Goal: Task Accomplishment & Management: Complete application form

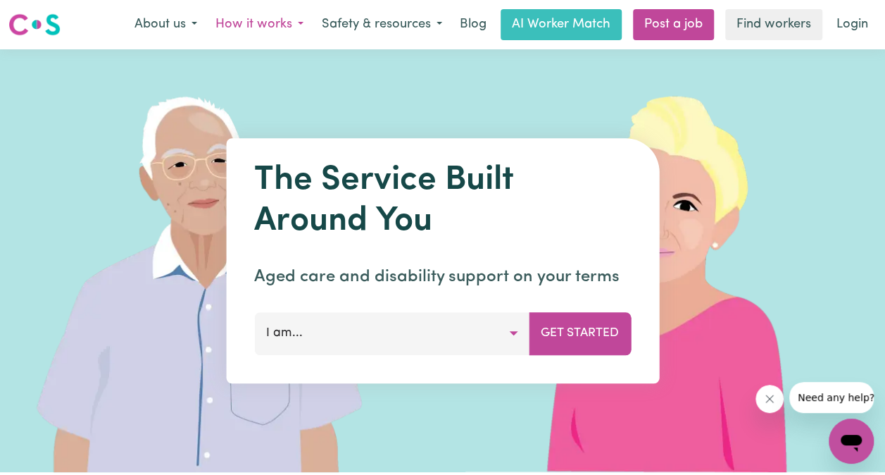
click at [304, 23] on button "How it works" at bounding box center [259, 25] width 106 height 30
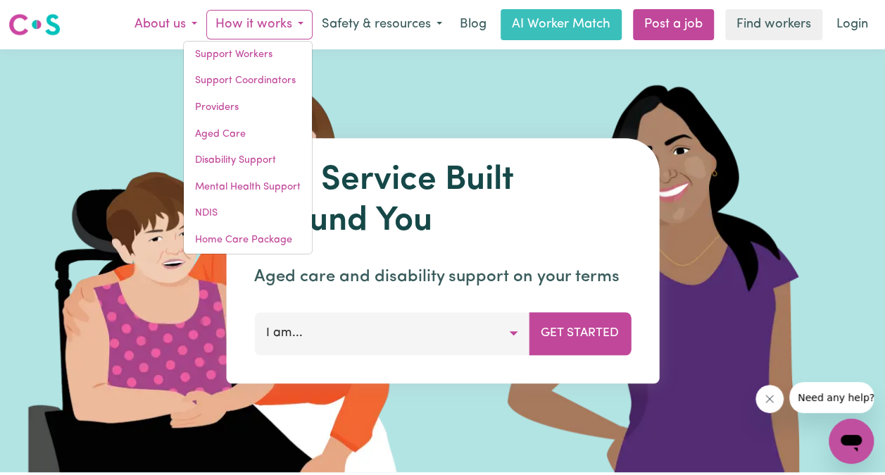
click at [190, 20] on button "About us" at bounding box center [165, 25] width 81 height 30
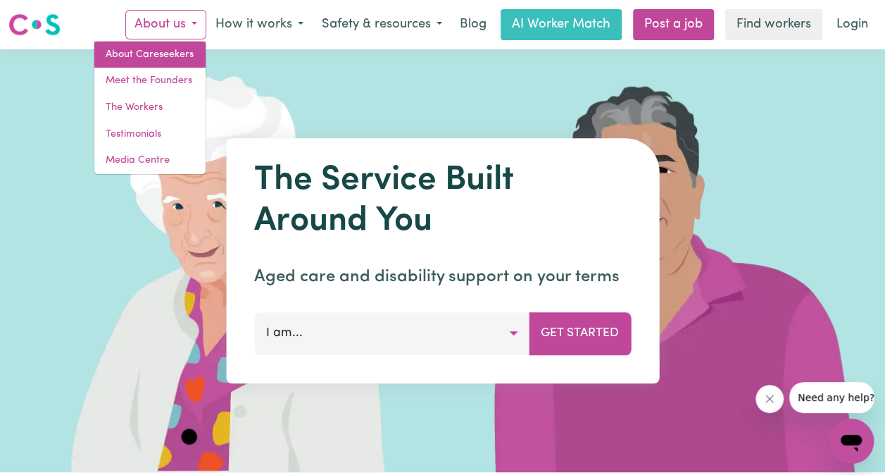
click at [170, 44] on link "About Careseekers" at bounding box center [149, 55] width 111 height 27
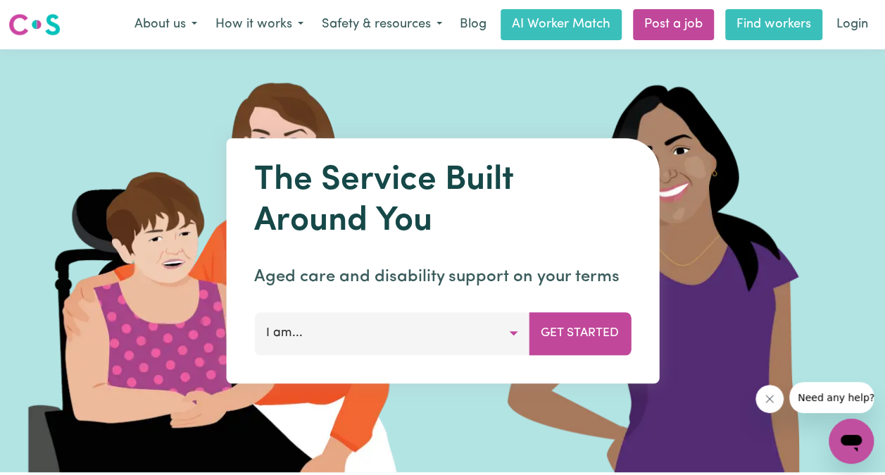
click at [782, 18] on link "Find workers" at bounding box center [773, 24] width 97 height 31
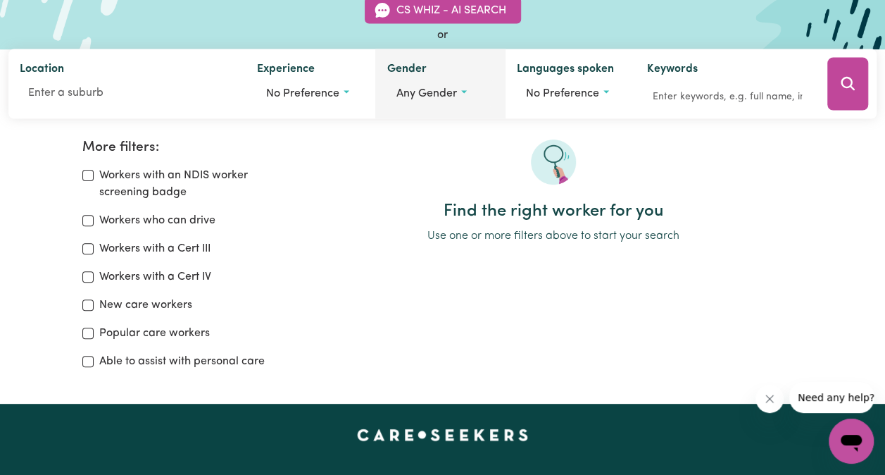
scroll to position [211, 0]
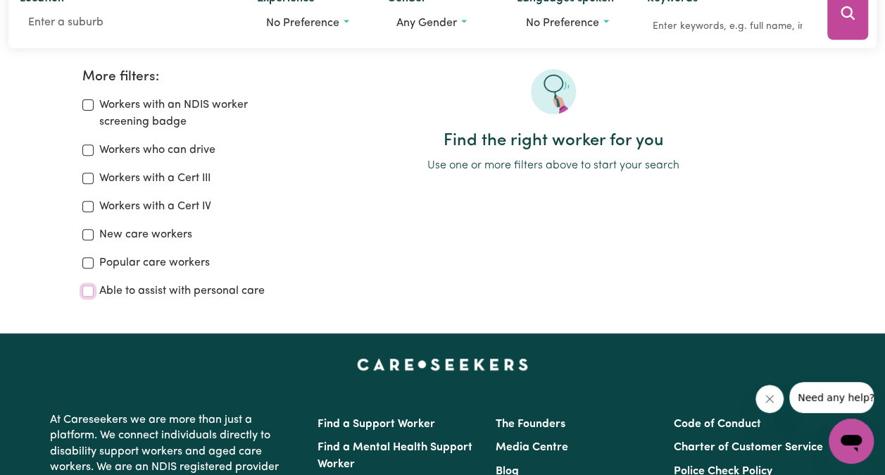
click at [90, 292] on input "Able to assist with personal care" at bounding box center [87, 290] width 11 height 11
checkbox input "true"
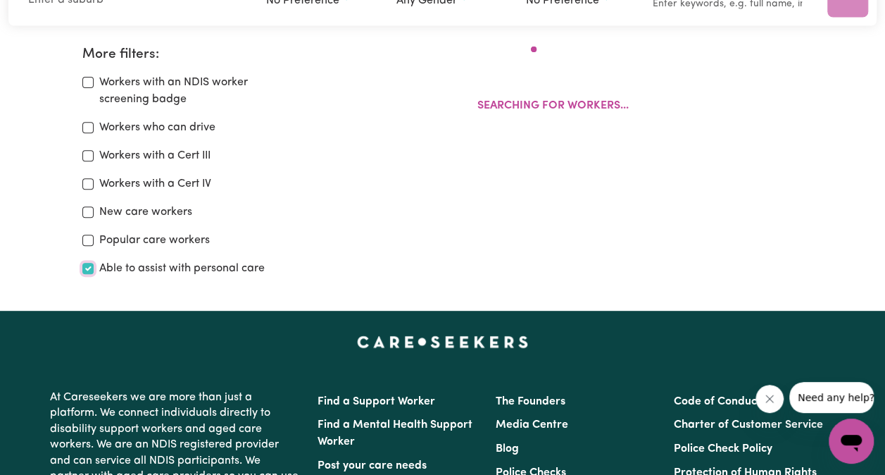
scroll to position [235, 0]
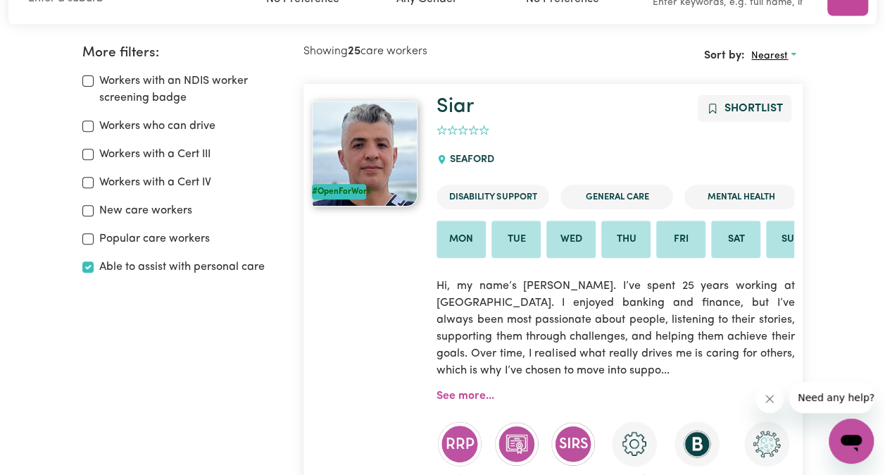
click at [781, 51] on span "Nearest" at bounding box center [769, 56] width 37 height 11
click at [774, 87] on link "Nearest" at bounding box center [801, 89] width 111 height 28
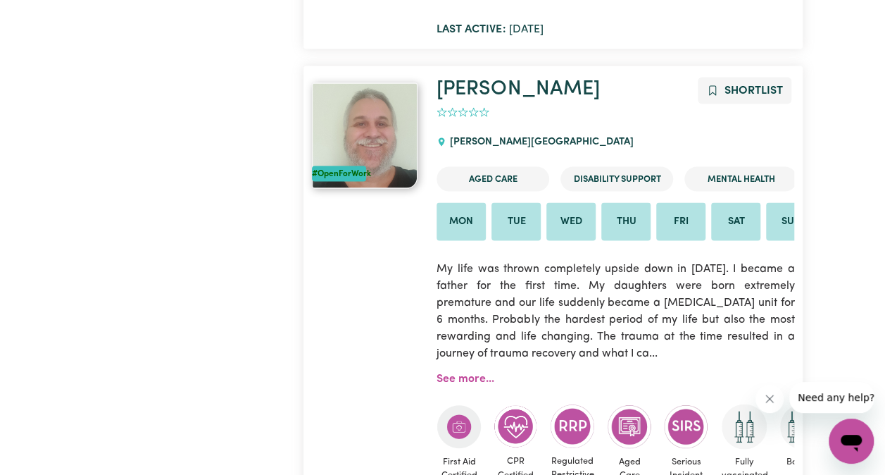
scroll to position [1362, 0]
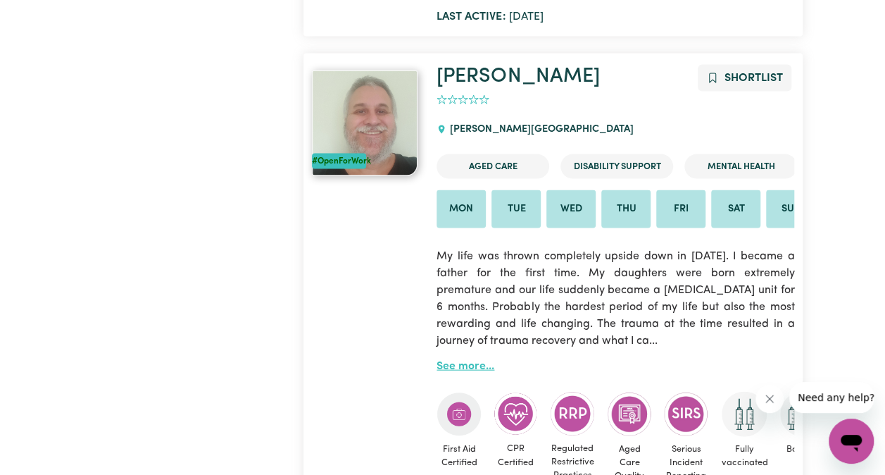
click at [451, 369] on link "See more..." at bounding box center [466, 366] width 58 height 11
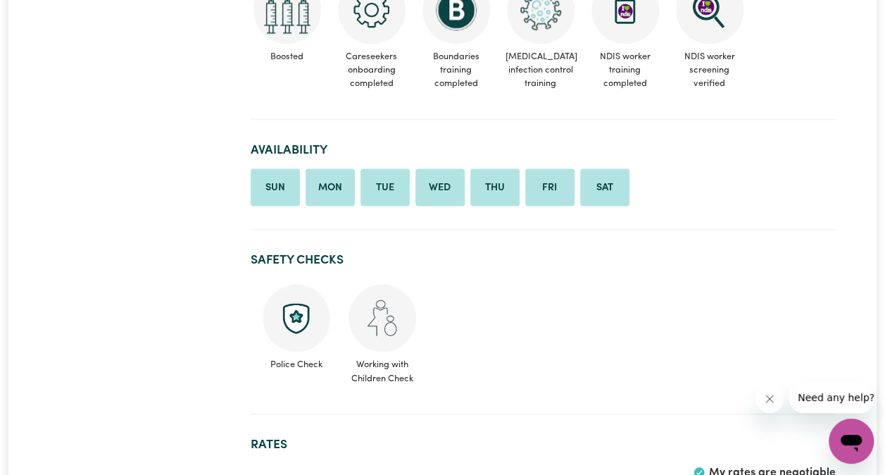
scroll to position [1268, 0]
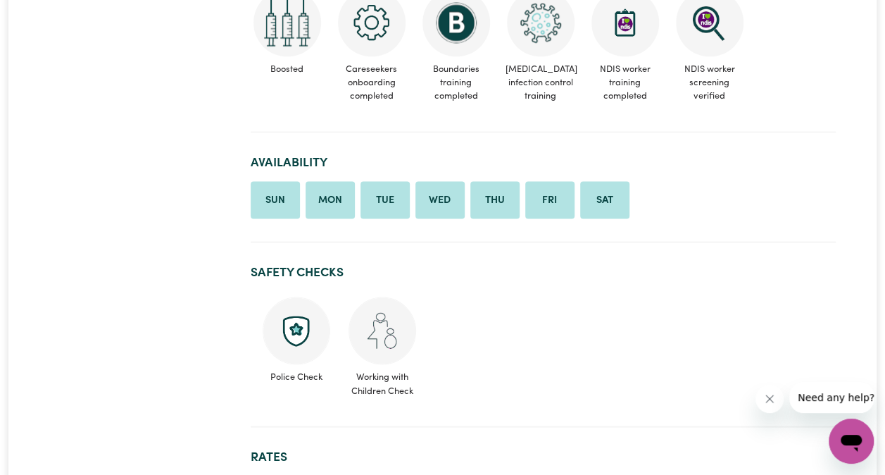
click at [268, 184] on li "Sun" at bounding box center [275, 200] width 49 height 38
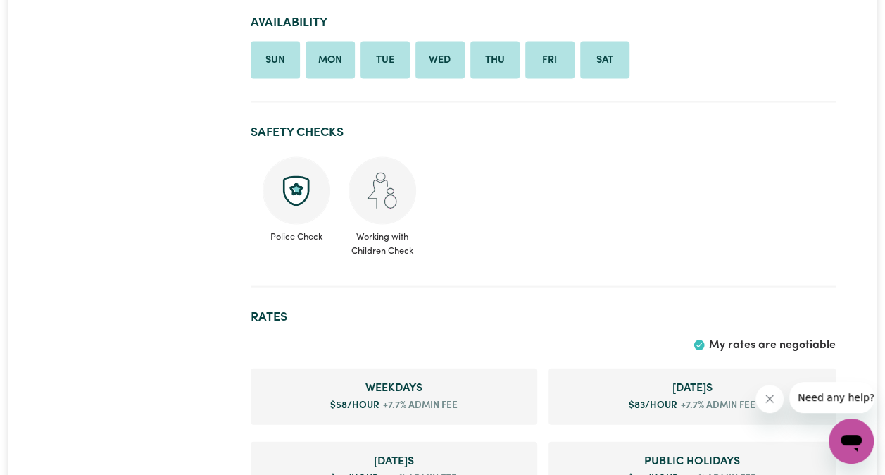
scroll to position [1408, 0]
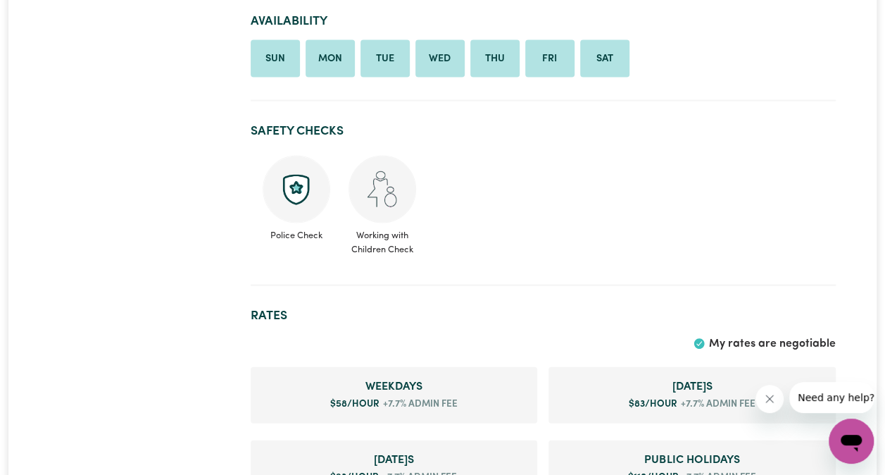
click at [774, 394] on icon "Close message from company" at bounding box center [769, 398] width 11 height 11
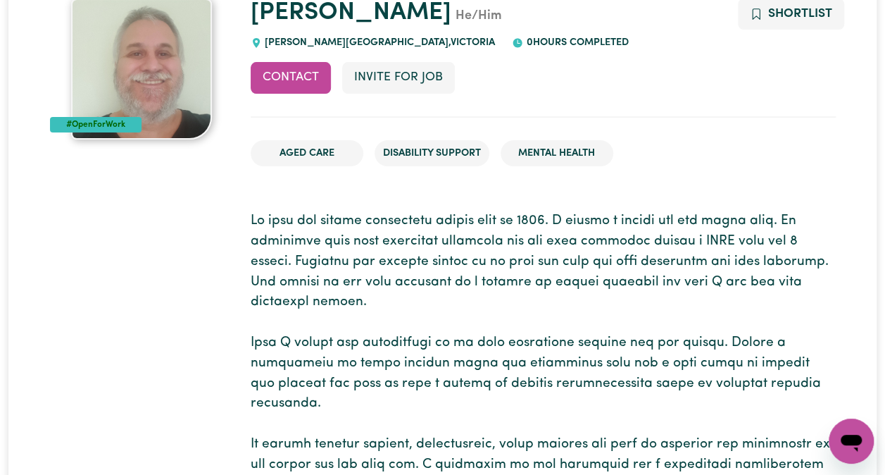
scroll to position [0, 0]
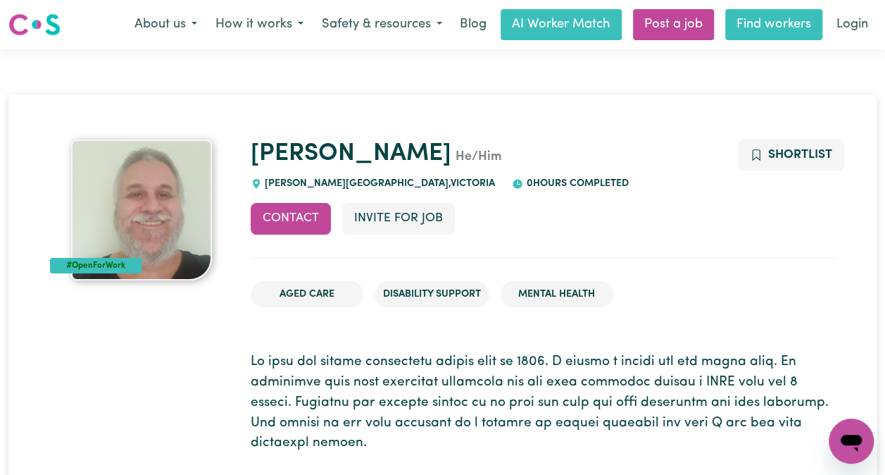
click at [765, 23] on link "Find workers" at bounding box center [773, 24] width 97 height 31
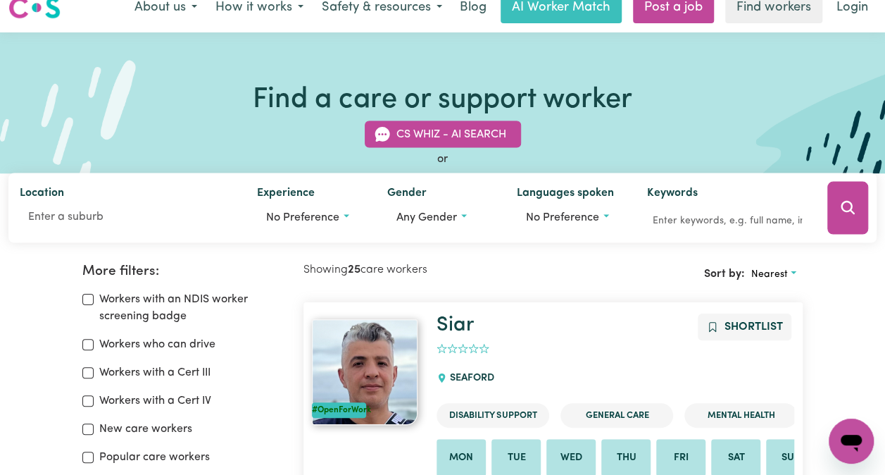
scroll to position [211, 0]
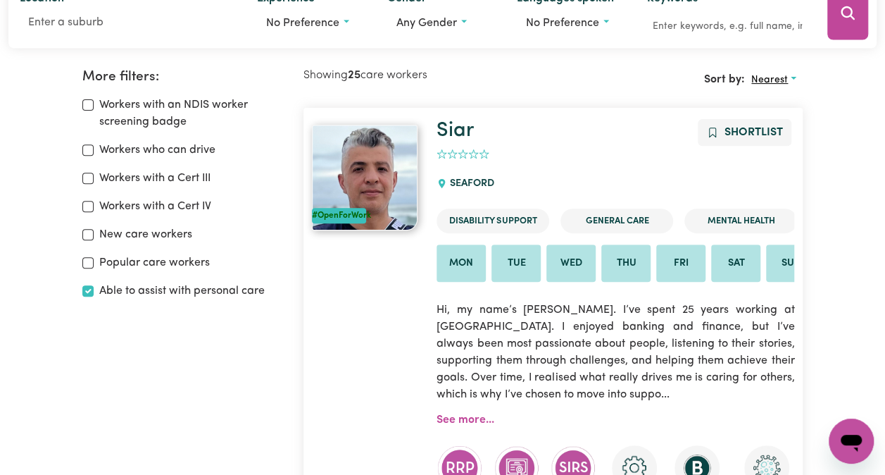
click at [793, 76] on button "Nearest" at bounding box center [774, 80] width 58 height 22
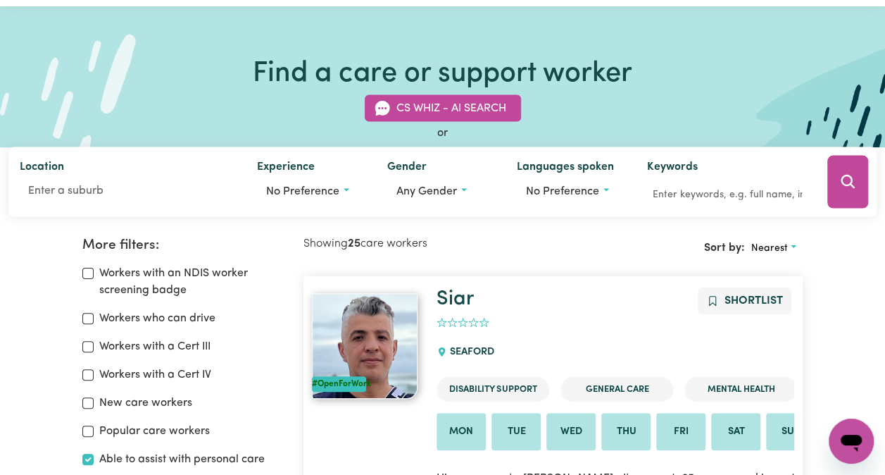
scroll to position [0, 0]
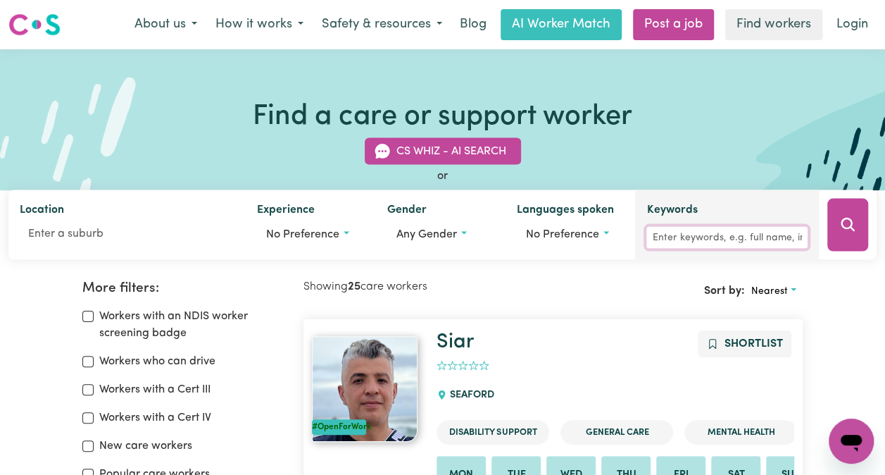
click at [686, 234] on input "Keywords" at bounding box center [726, 238] width 161 height 22
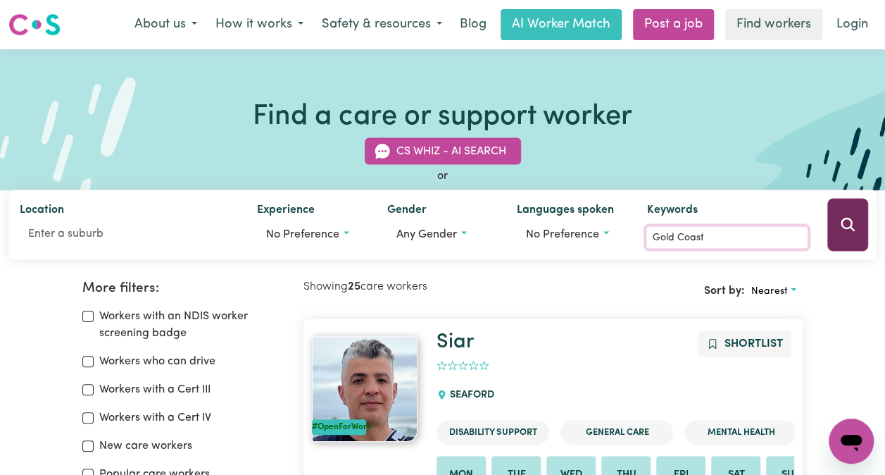
type input "Gold Coast"
click at [848, 231] on icon "Search" at bounding box center [847, 224] width 17 height 17
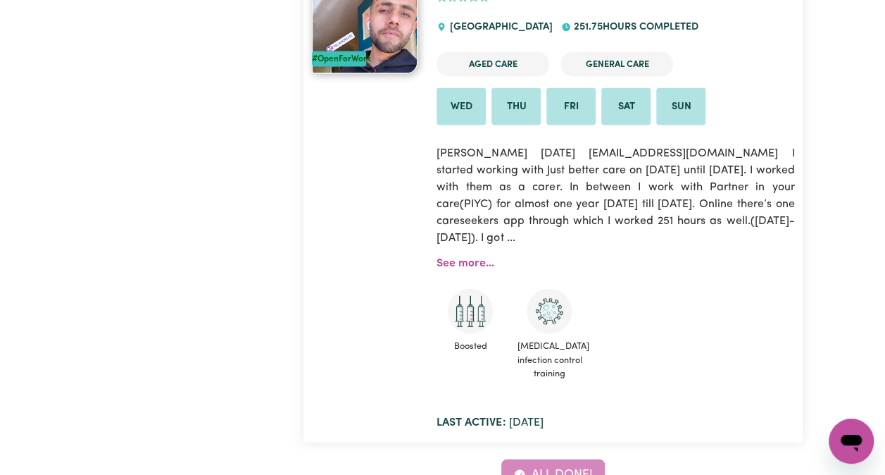
scroll to position [1362, 0]
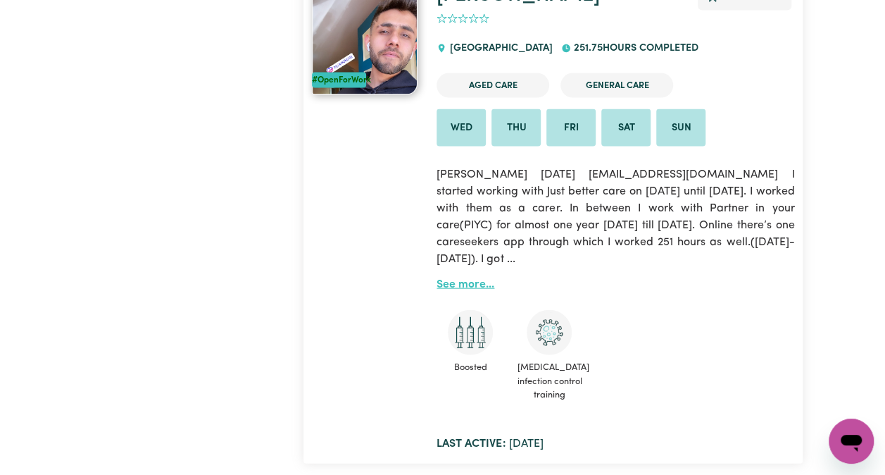
click at [473, 284] on link "See more..." at bounding box center [466, 284] width 58 height 11
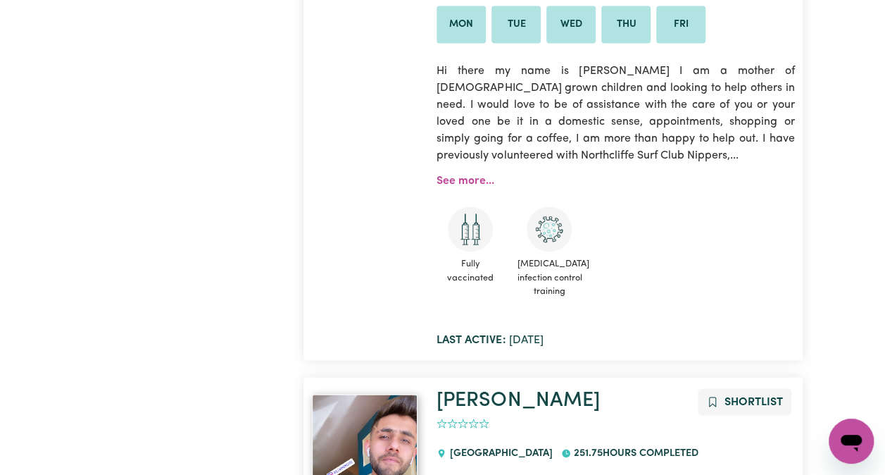
scroll to position [939, 0]
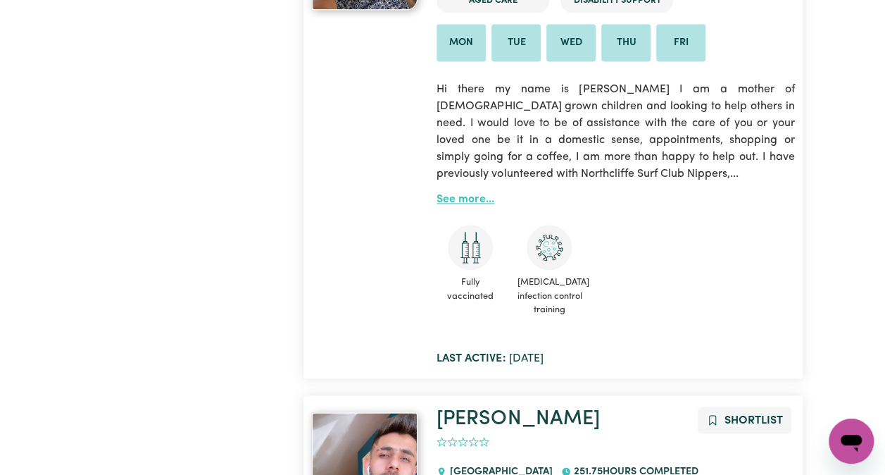
click at [464, 196] on link "See more..." at bounding box center [466, 199] width 58 height 11
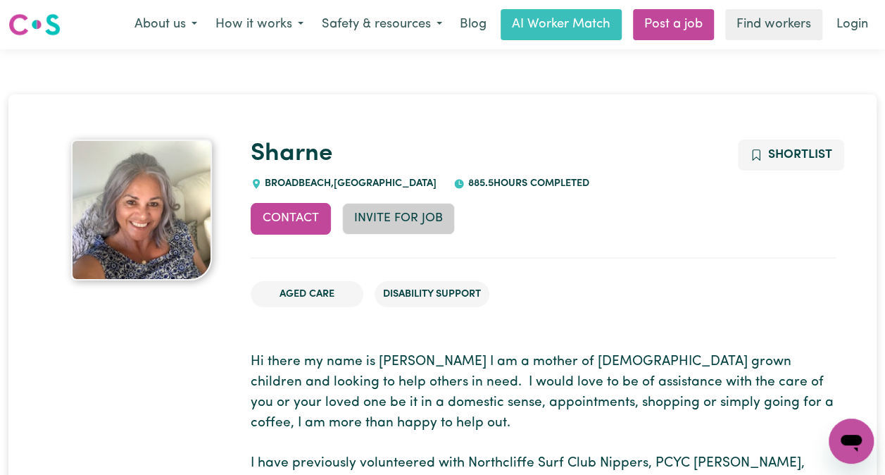
click at [390, 213] on button "Invite for Job" at bounding box center [398, 218] width 113 height 31
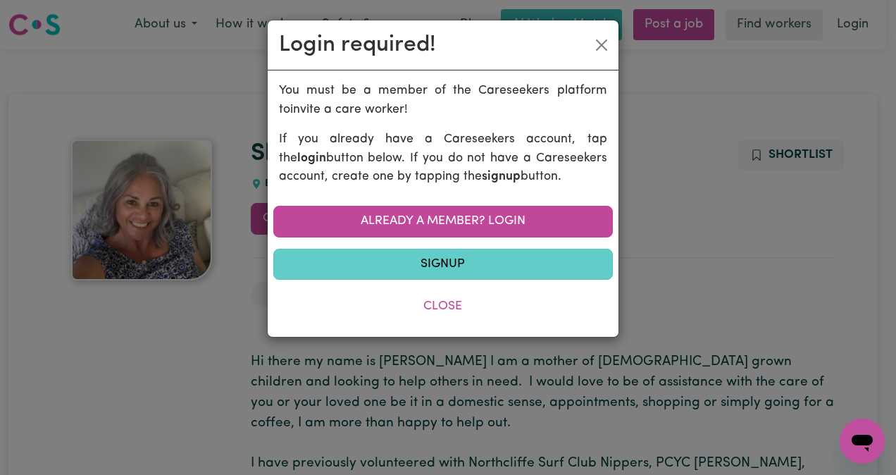
click at [430, 256] on link "Signup" at bounding box center [442, 264] width 339 height 31
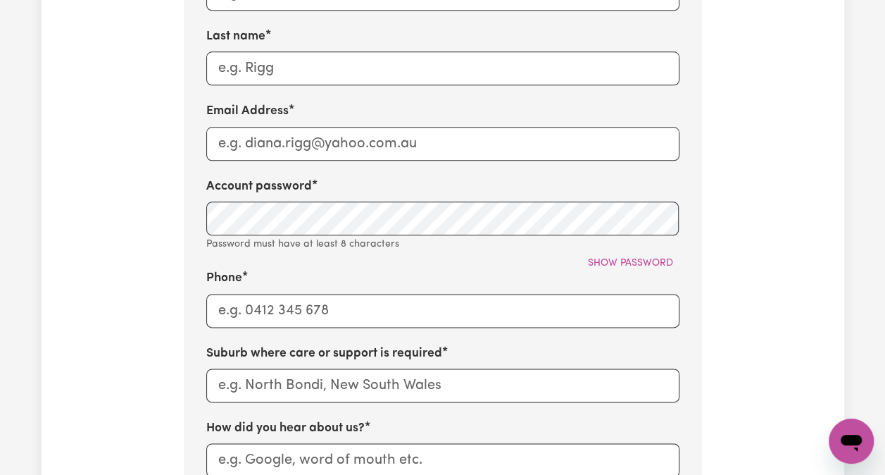
scroll to position [423, 0]
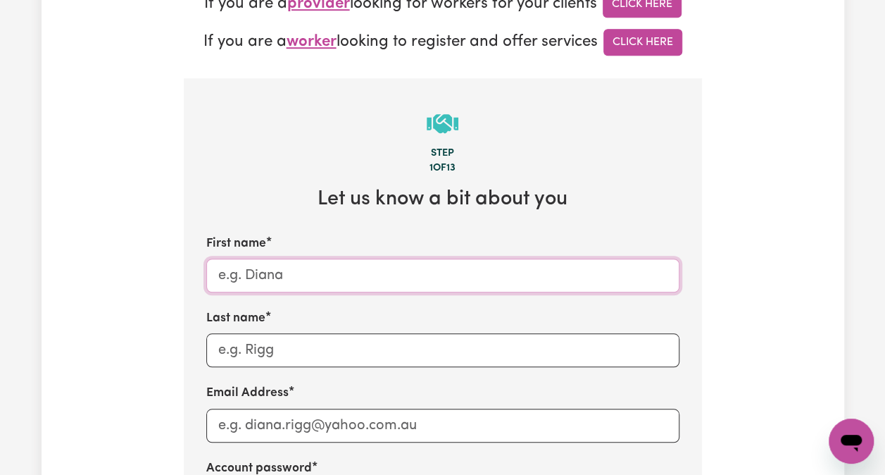
click at [308, 282] on input "First name" at bounding box center [442, 275] width 473 height 34
type input "Arthur"
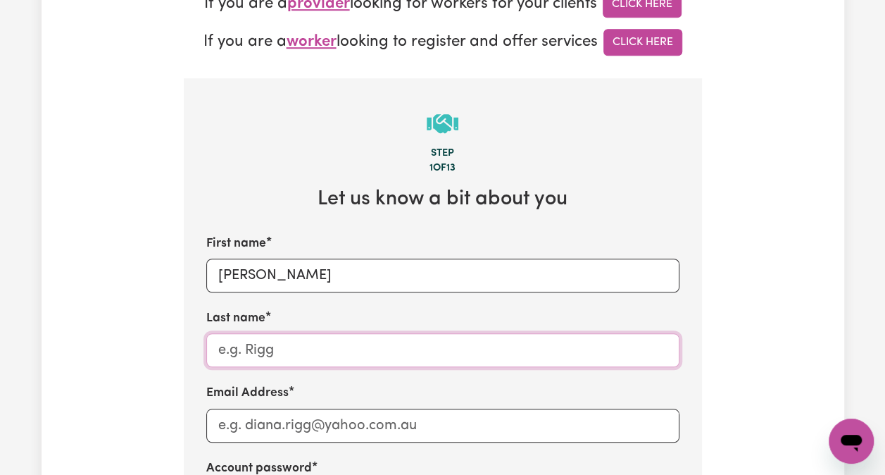
type input "Lord"
type input "lordafl@hotmail.com"
type input "0431641270"
type input "Gold Coast"
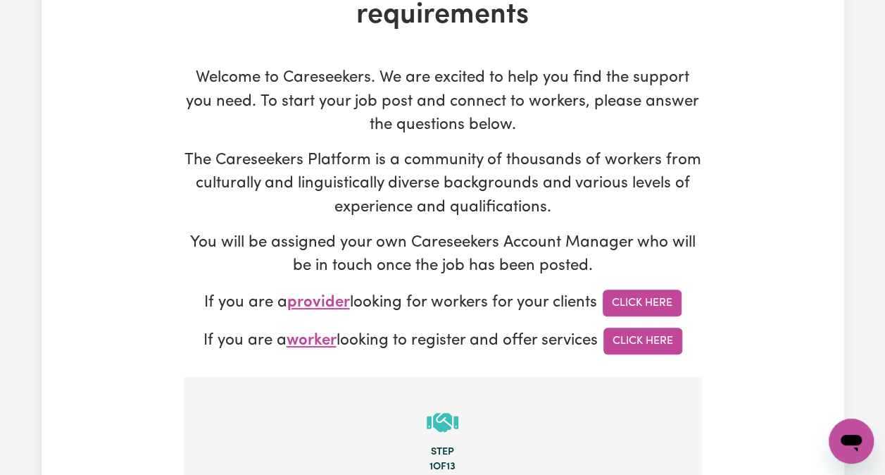
scroll to position [211, 0]
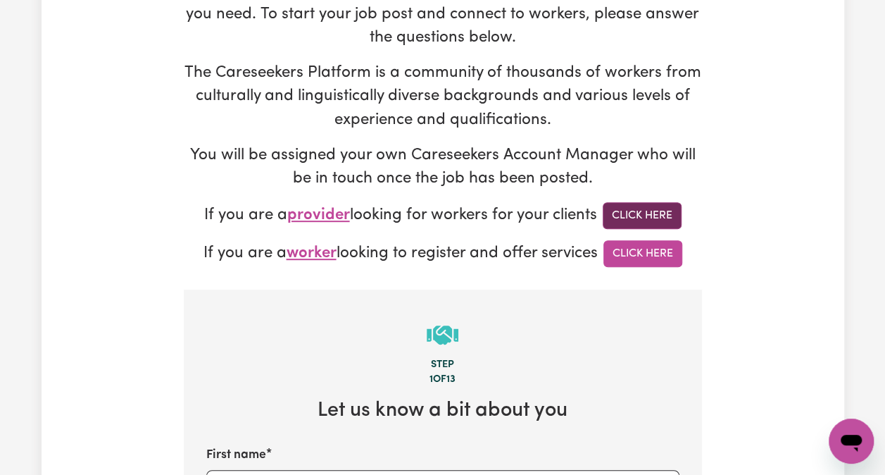
click at [624, 210] on link "Click Here" at bounding box center [642, 215] width 79 height 27
click at [646, 213] on link "Click Here" at bounding box center [642, 215] width 79 height 27
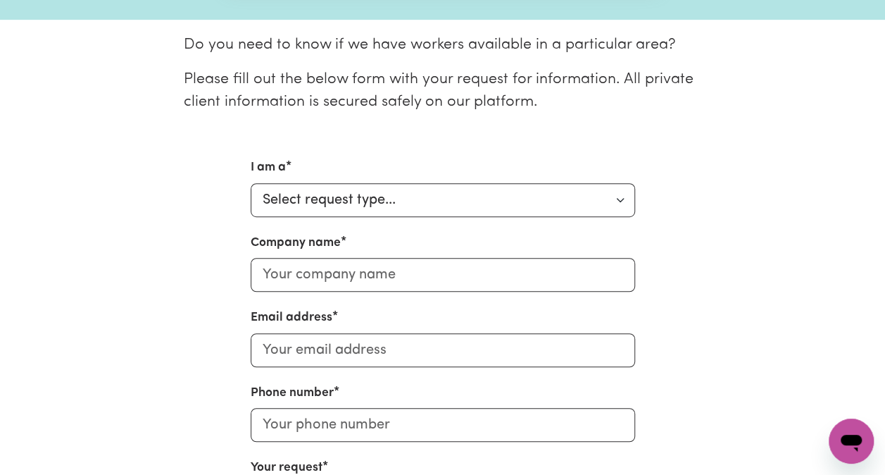
scroll to position [352, 0]
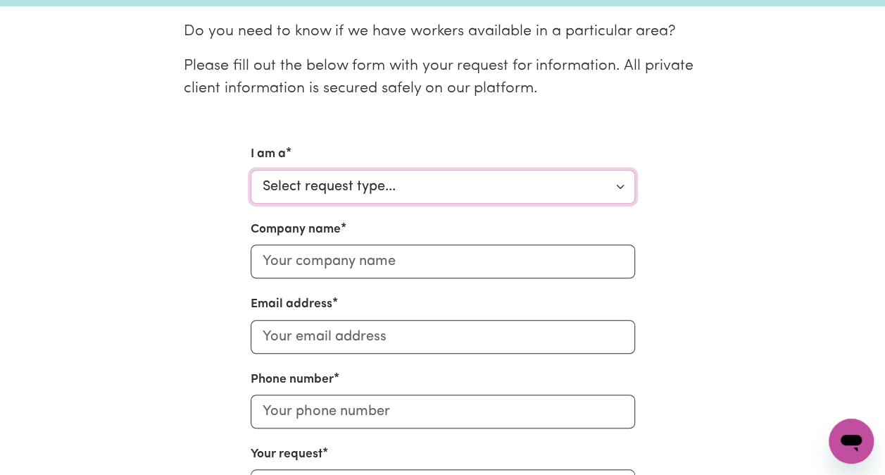
click at [622, 185] on select "Select request type... Individual looking for care and support for myself and m…" at bounding box center [443, 187] width 384 height 34
select select "Individual"
click at [251, 170] on select "Select request type... Individual looking for care and support for myself and m…" at bounding box center [443, 187] width 384 height 34
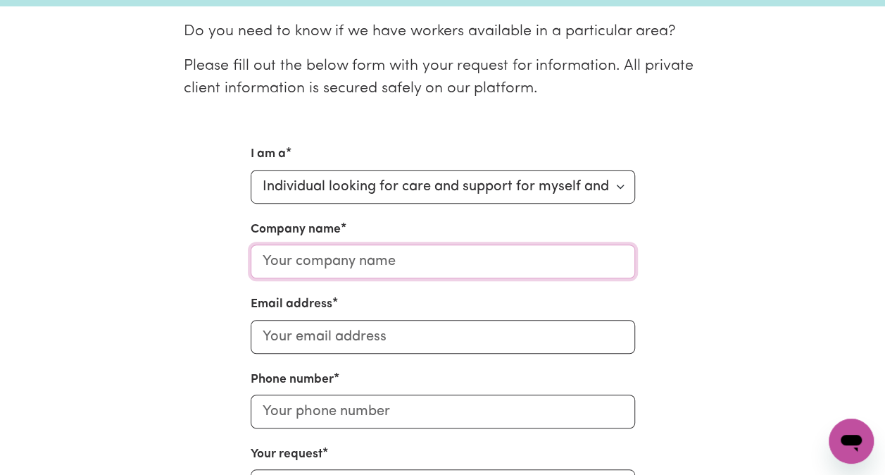
click at [497, 263] on input "Company name" at bounding box center [443, 261] width 384 height 34
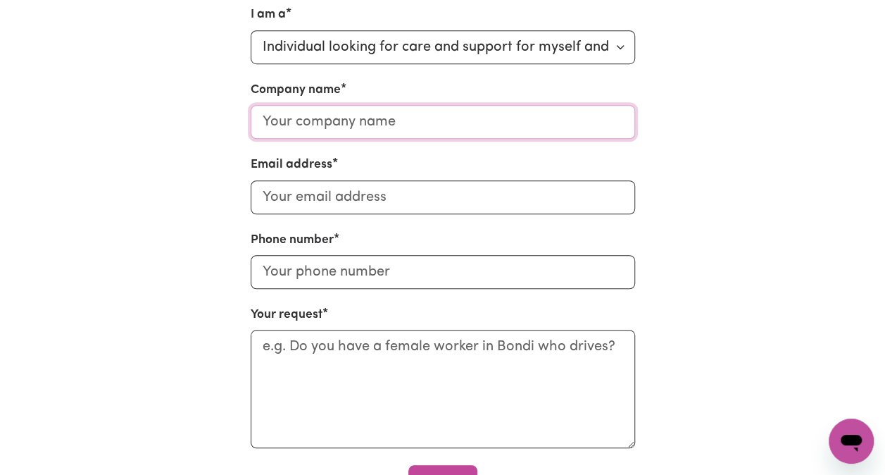
scroll to position [493, 0]
click at [493, 132] on input "Company name" at bounding box center [443, 121] width 384 height 34
type input "PACIFIC CARE AND SUPPORT SERVICES"
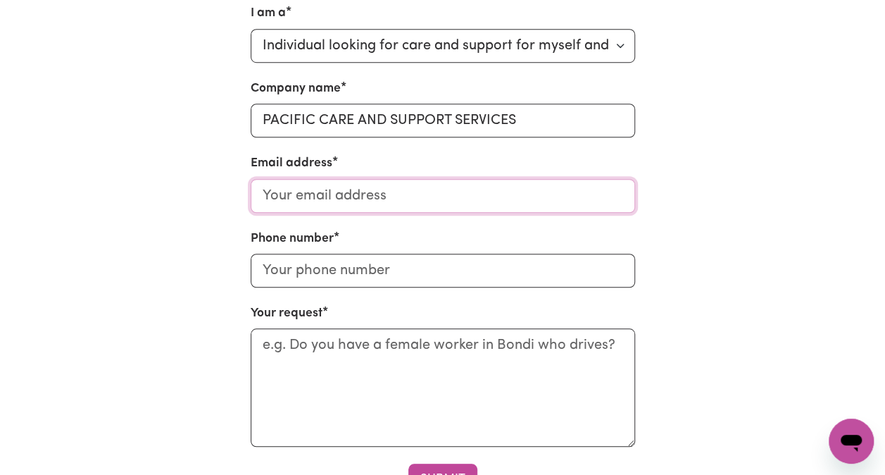
type input "[EMAIL_ADDRESS][DOMAIN_NAME]"
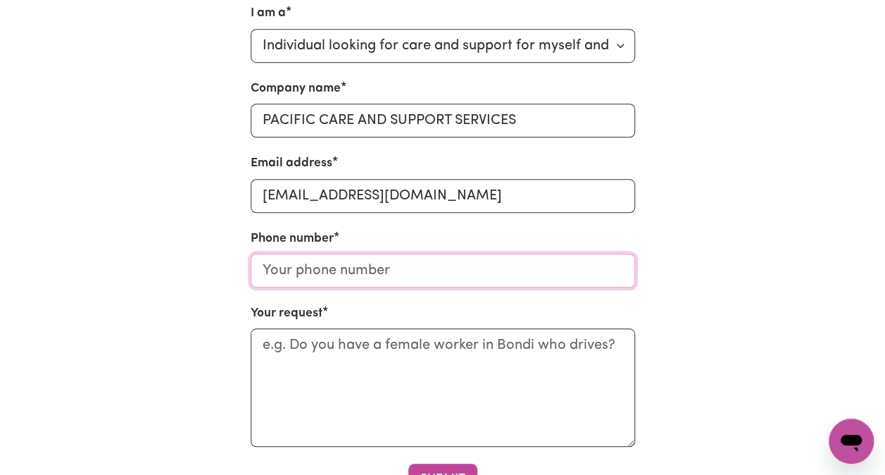
type input "0466863566"
click at [443, 201] on input "ofalordfiji@gmail.com" at bounding box center [443, 196] width 384 height 34
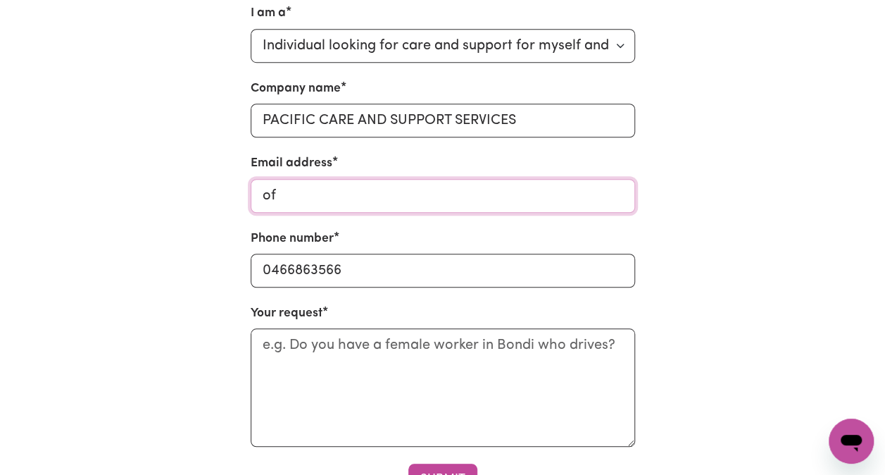
type input "o"
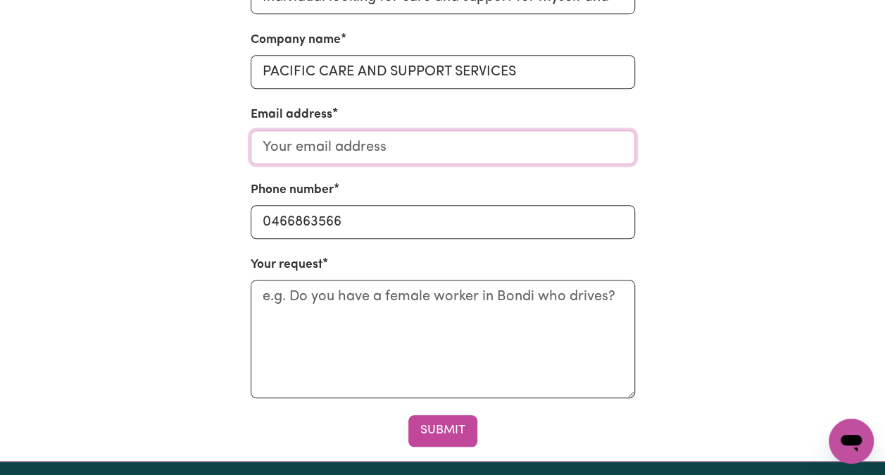
scroll to position [563, 0]
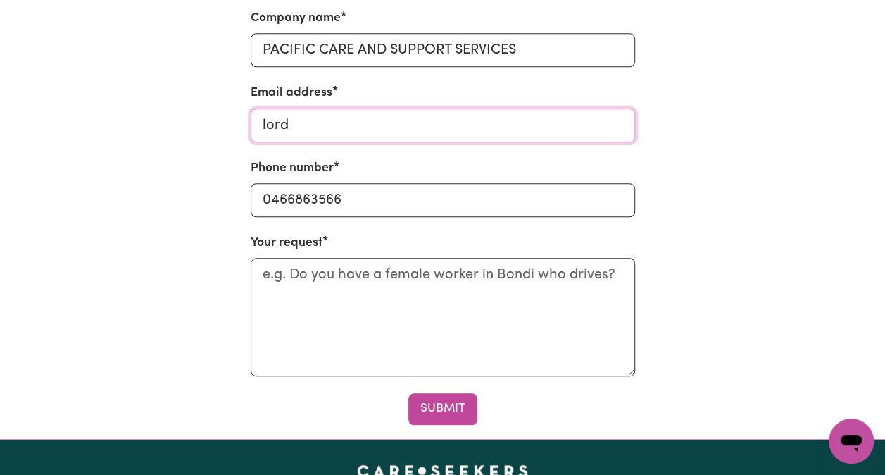
type input "[EMAIL_ADDRESS][DOMAIN_NAME]"
click at [372, 208] on input "0466863566" at bounding box center [443, 200] width 384 height 34
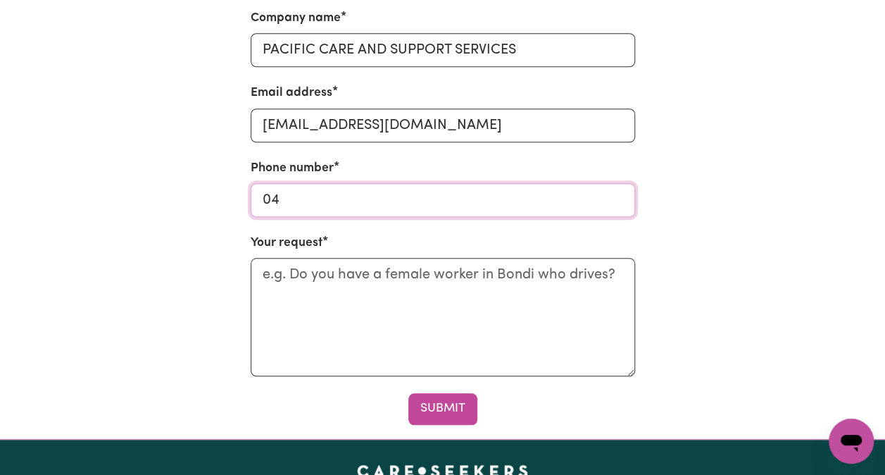
type input "0"
type input "0431641270"
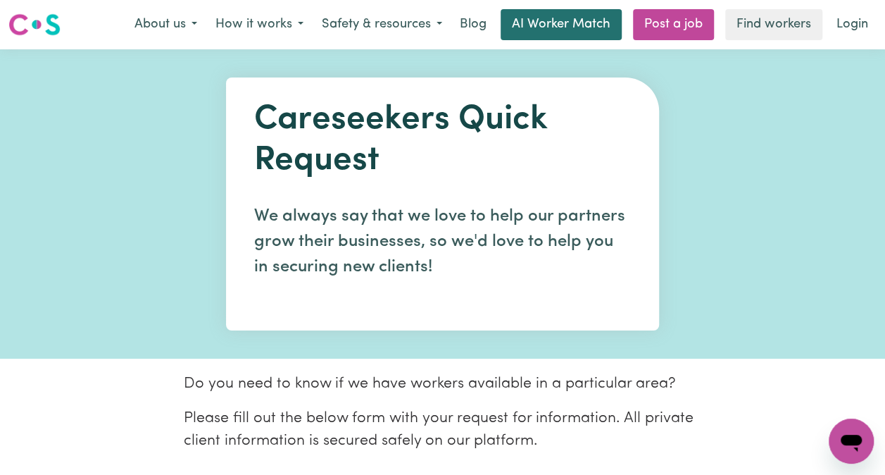
click at [565, 24] on link "AI Worker Match" at bounding box center [561, 24] width 121 height 31
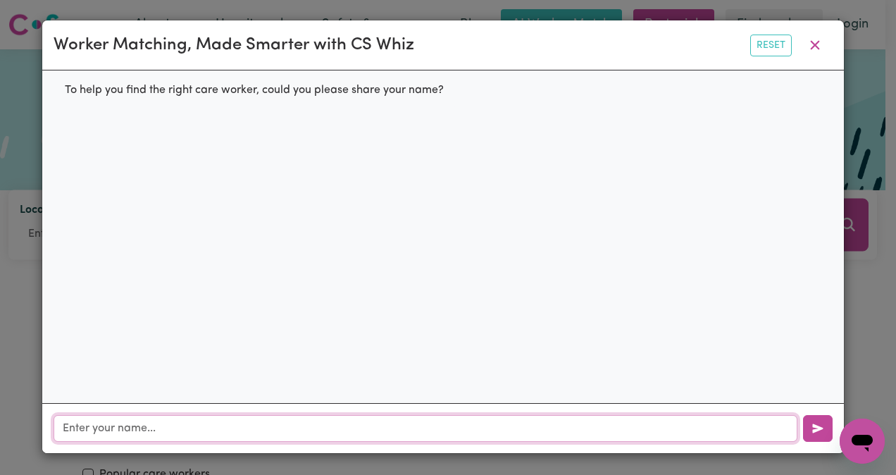
click at [249, 425] on input "text" at bounding box center [426, 428] width 744 height 27
type input "Arthur"
click at [813, 427] on icon "button" at bounding box center [817, 428] width 11 height 9
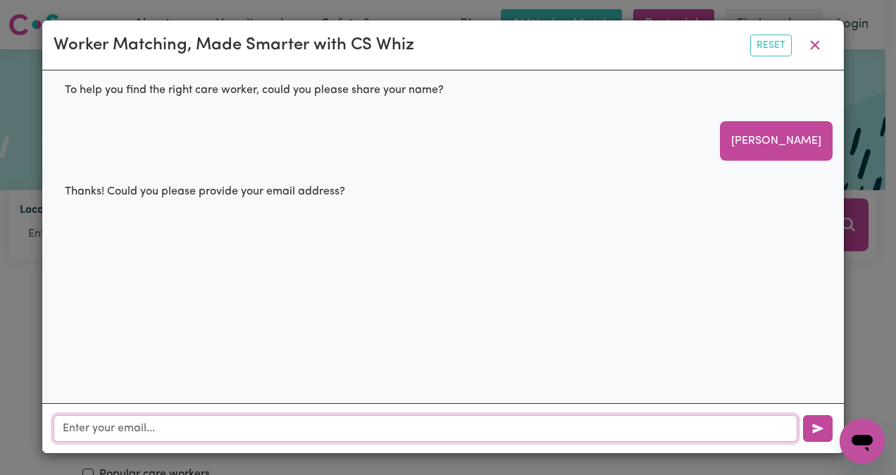
click at [118, 423] on input "text" at bounding box center [426, 428] width 744 height 27
type input "lordafl@hotmail.com"
click at [814, 432] on icon "button" at bounding box center [817, 428] width 11 height 9
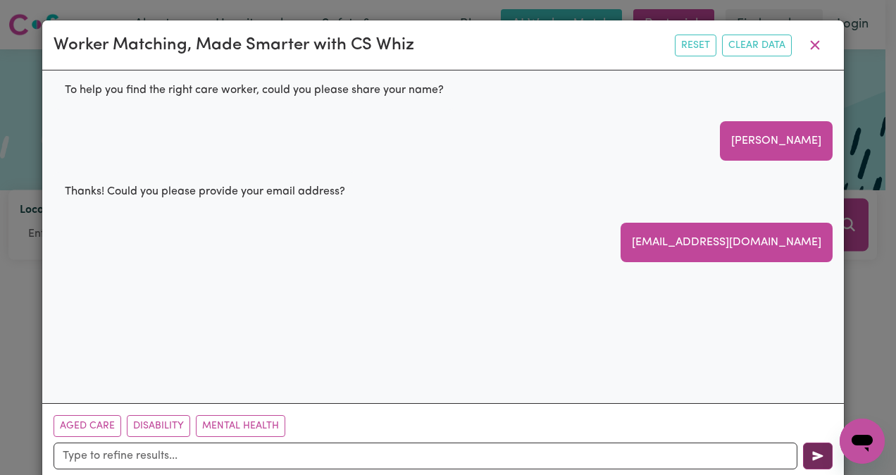
scroll to position [25, 0]
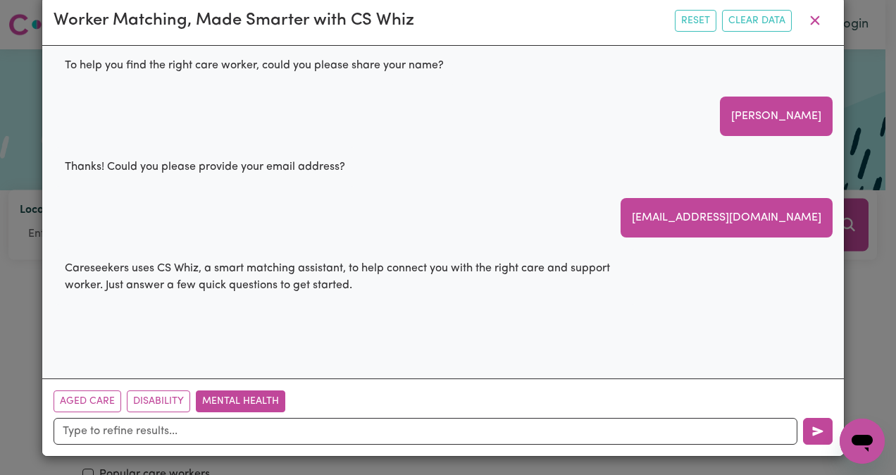
click at [210, 405] on button "Mental Health" at bounding box center [240, 401] width 89 height 22
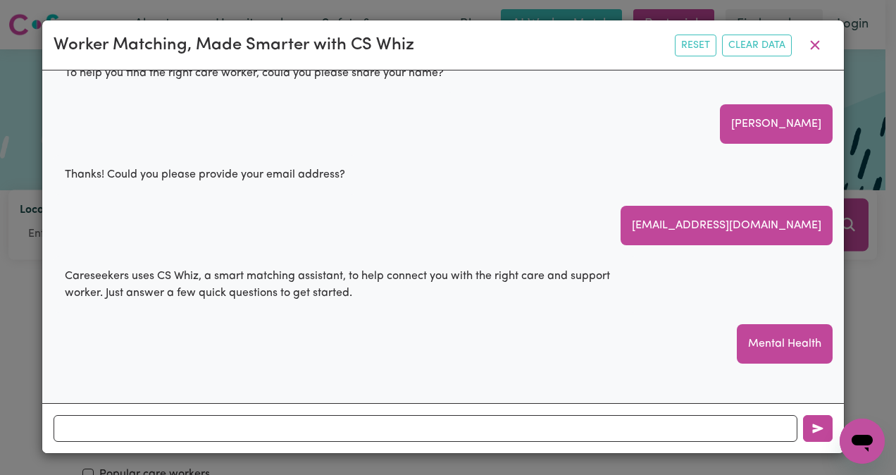
scroll to position [39, 0]
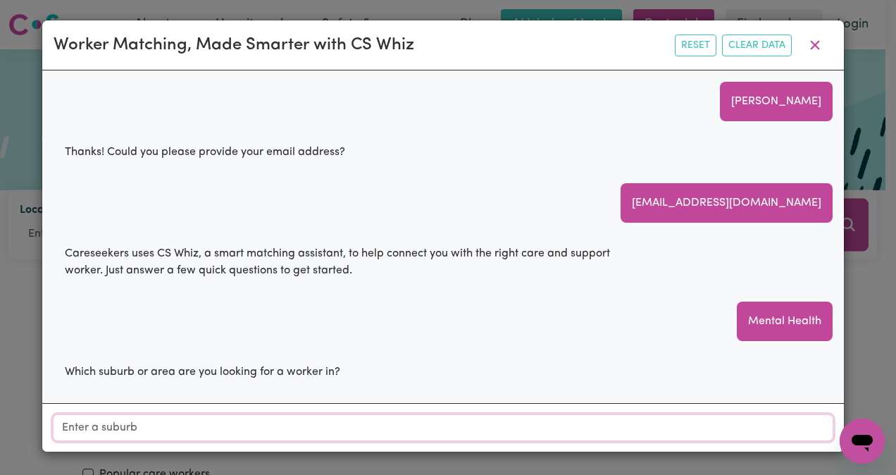
click at [148, 427] on input "Location" at bounding box center [443, 427] width 779 height 25
type input "Mol"
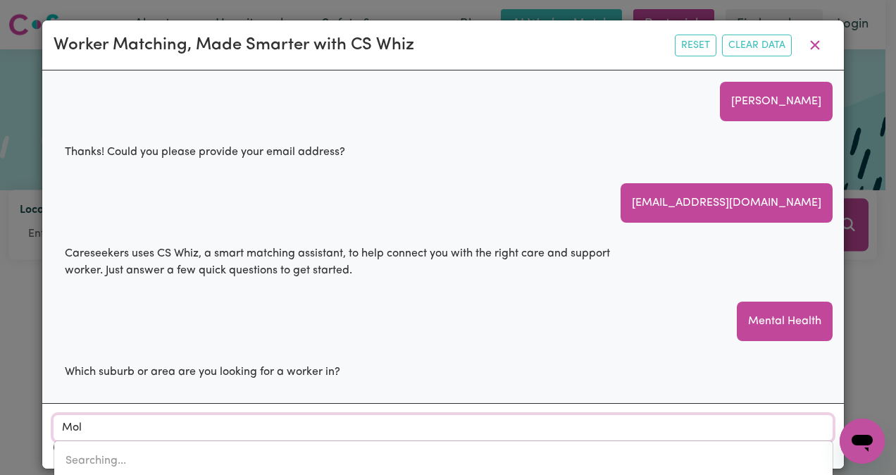
type input "MolANGUL, Queensland, 4671"
type input "Mole"
type input "Mole CREEK, Tasmania, 7304"
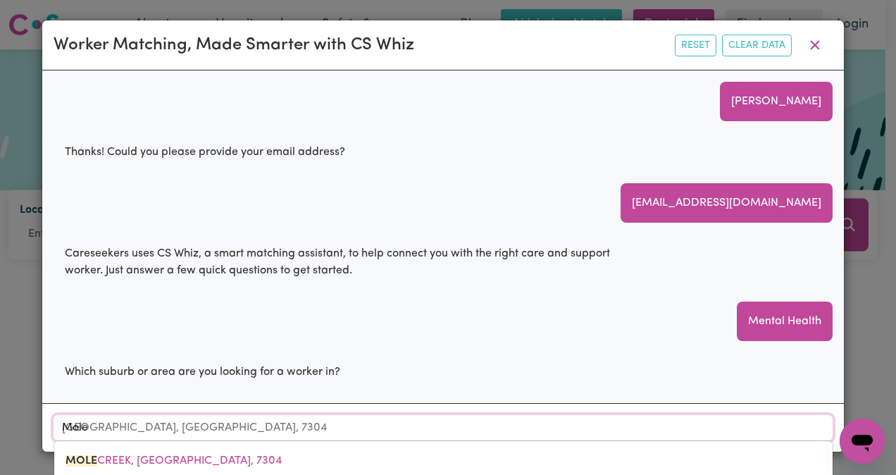
type input "Molen"
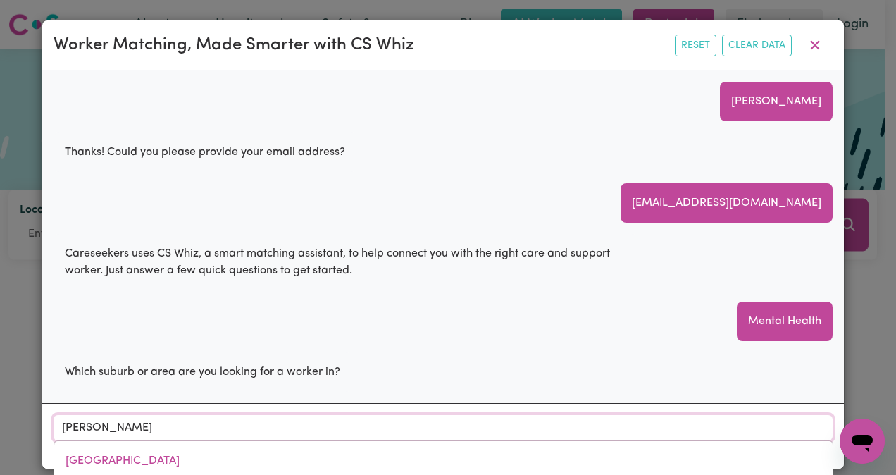
type input "MolenDINAR, Queensland, 4214"
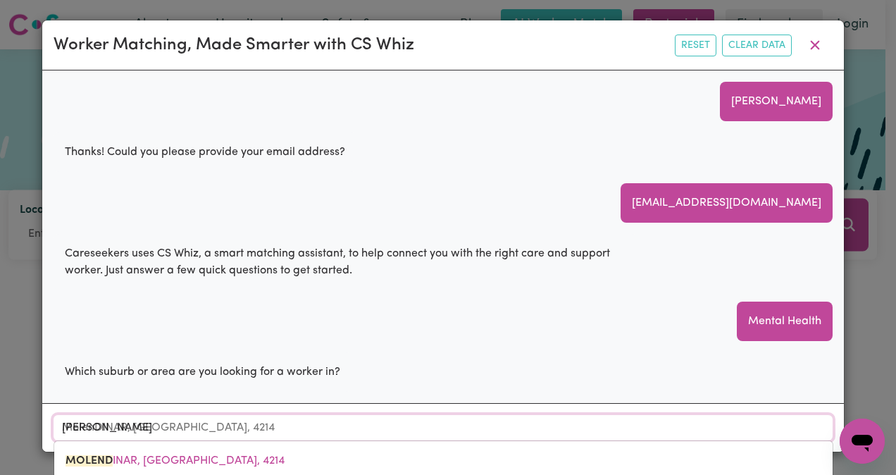
type input "Molend"
type input "MolendINAR, Queensland, 4214"
type input "Molendi"
type input "MolendiNAR, Queensland, 4214"
type input "Molendin"
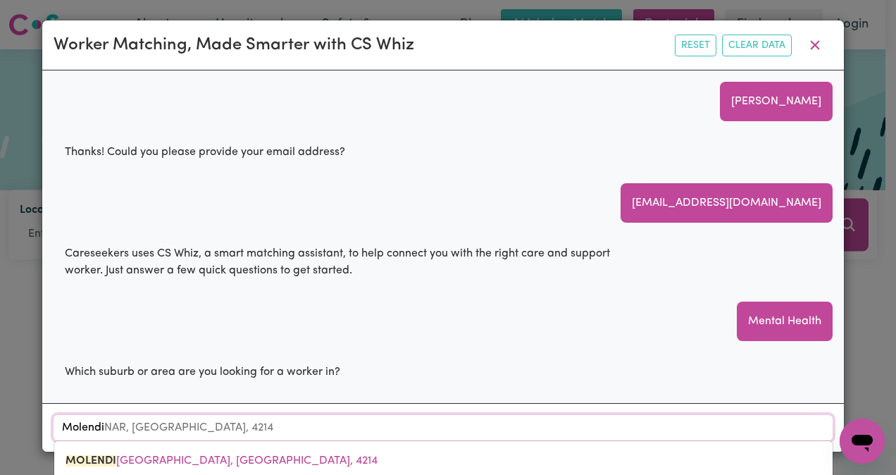
type input "MolendinAR, Queensland, 4214"
type input "Molendina"
type input "MolendinaR, Queensland, 4214"
type input "Molendinar"
type input "Molendinar, Queensland, 4214"
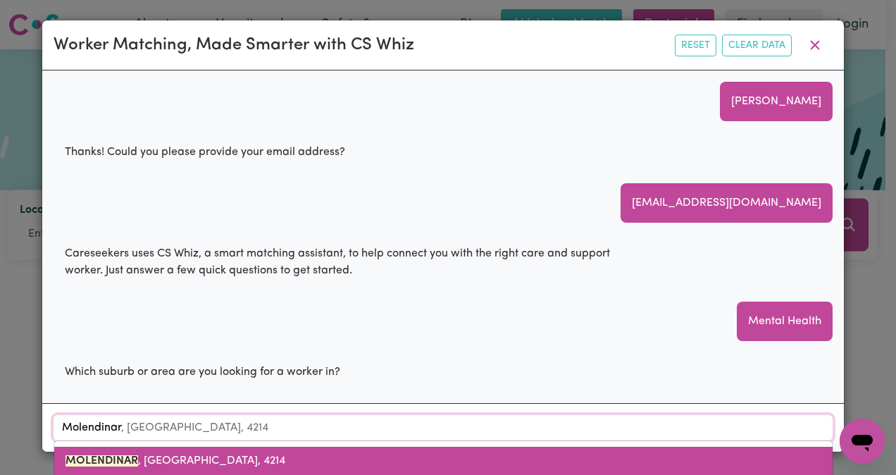
click at [187, 460] on span "MOLENDINAR , Queensland, 4214" at bounding box center [175, 460] width 220 height 11
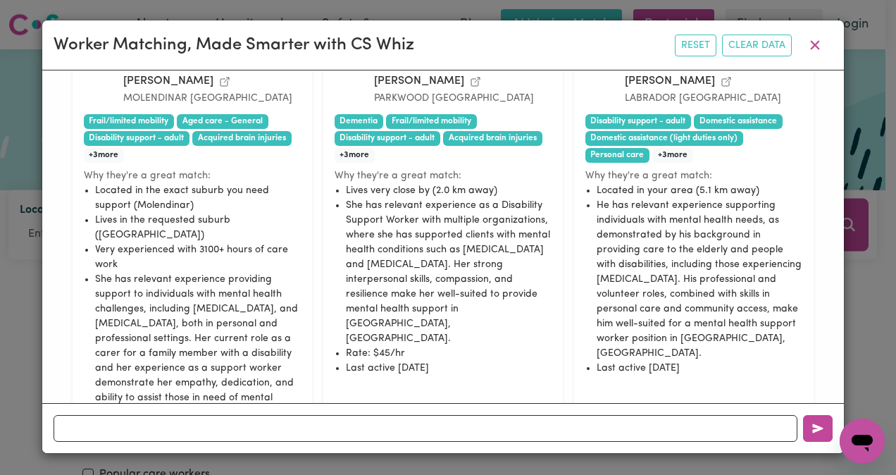
scroll to position [563, 0]
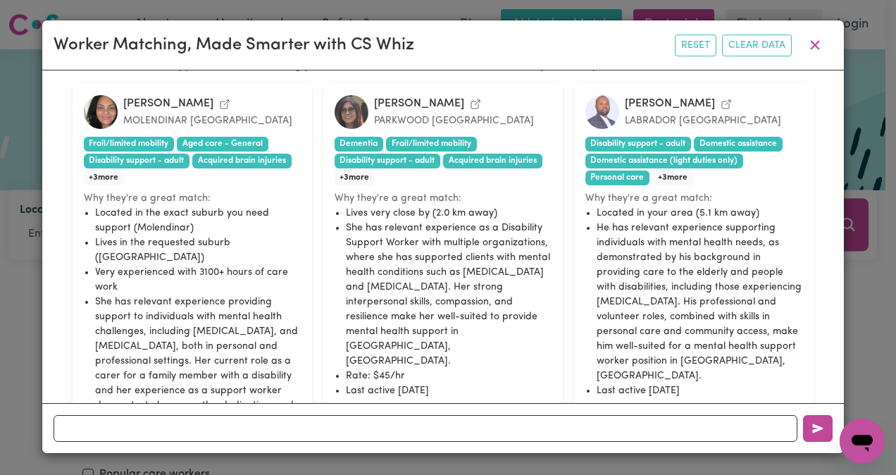
click at [99, 114] on img at bounding box center [101, 112] width 34 height 34
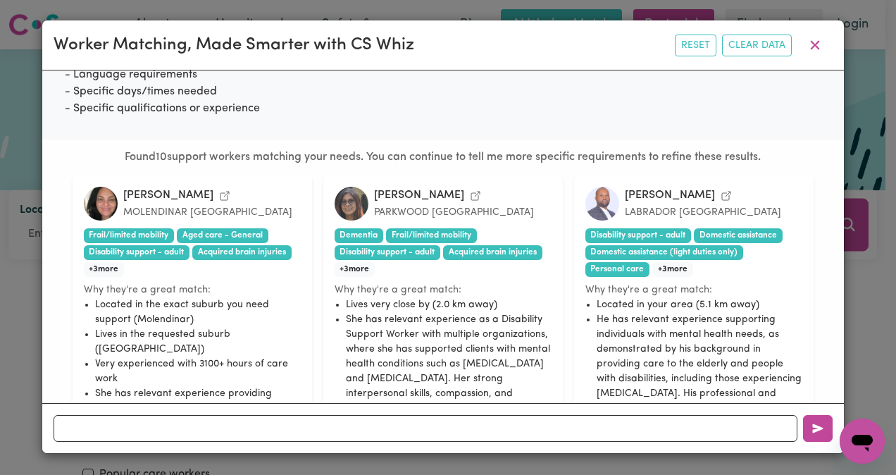
scroll to position [493, 0]
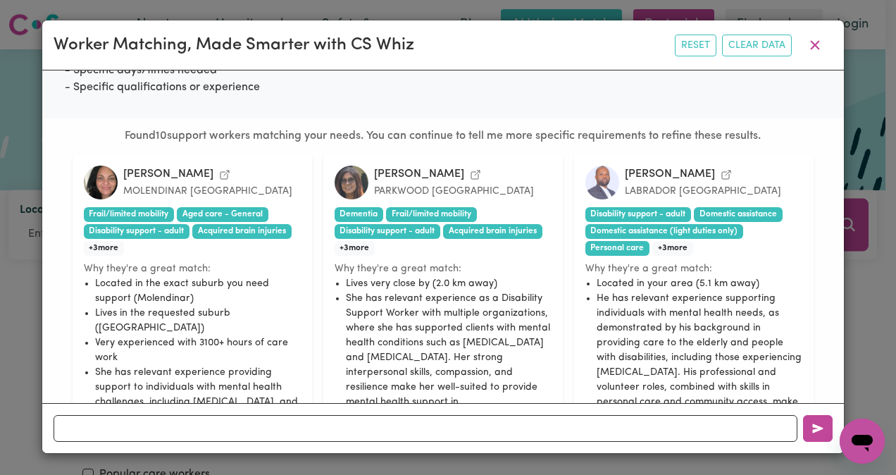
click at [219, 170] on icon "View Jessica S.'s profile" at bounding box center [224, 174] width 11 height 11
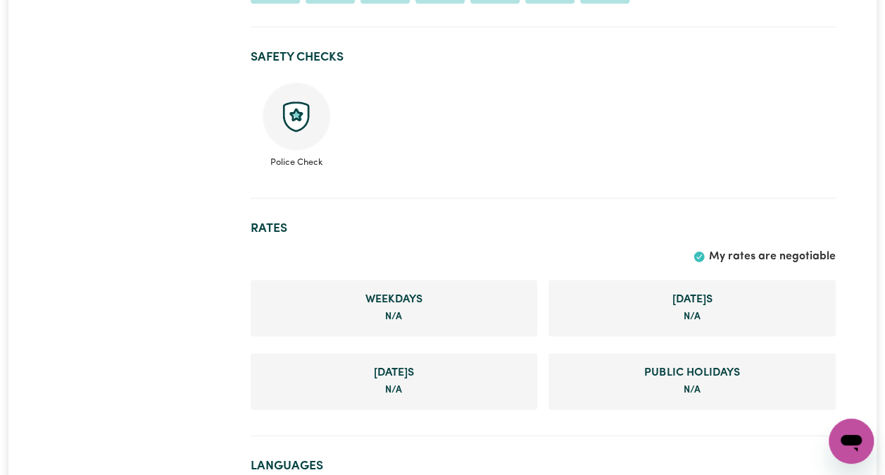
scroll to position [704, 0]
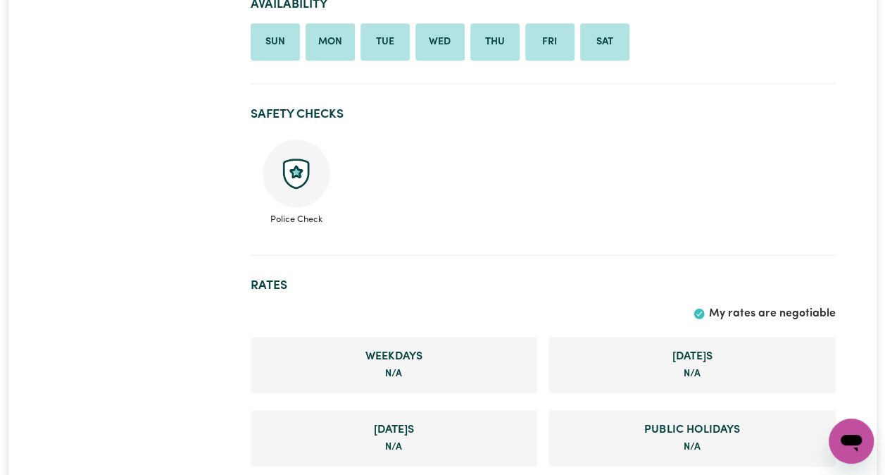
click at [297, 142] on img at bounding box center [297, 173] width 68 height 68
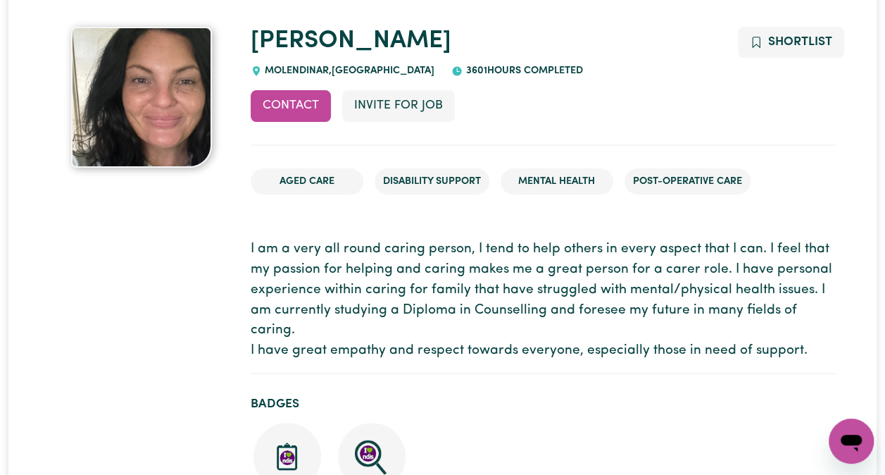
scroll to position [0, 0]
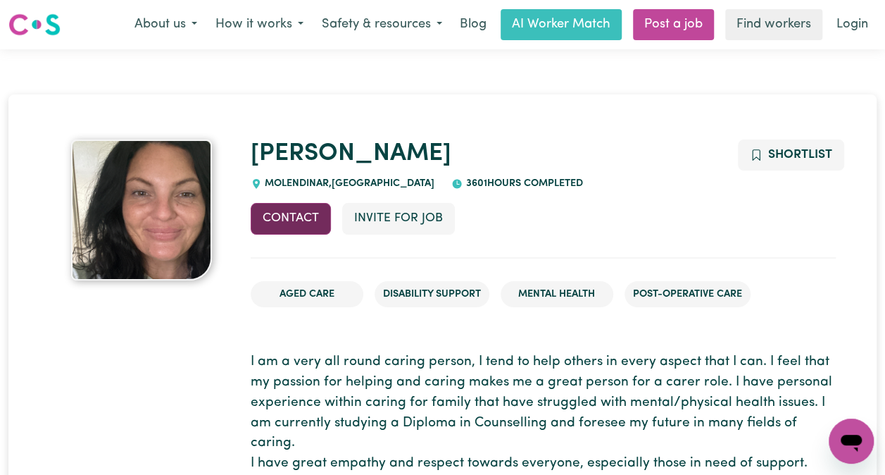
click at [291, 208] on button "Contact" at bounding box center [291, 218] width 80 height 31
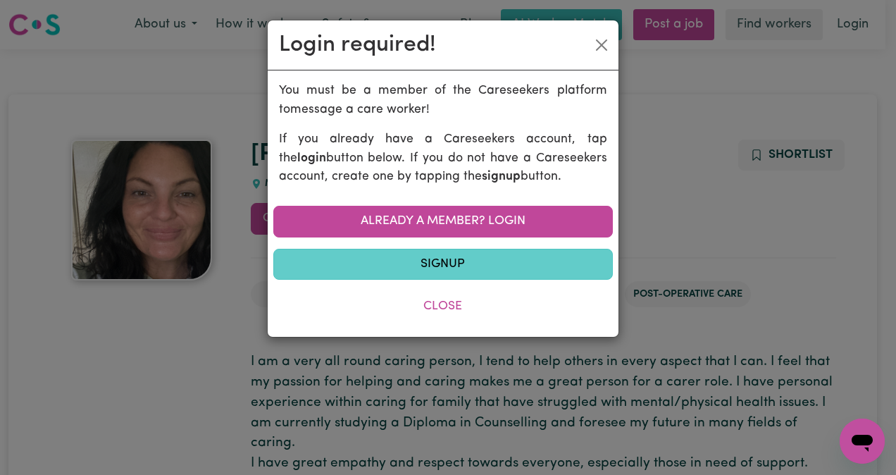
click at [415, 259] on link "Signup" at bounding box center [442, 264] width 339 height 31
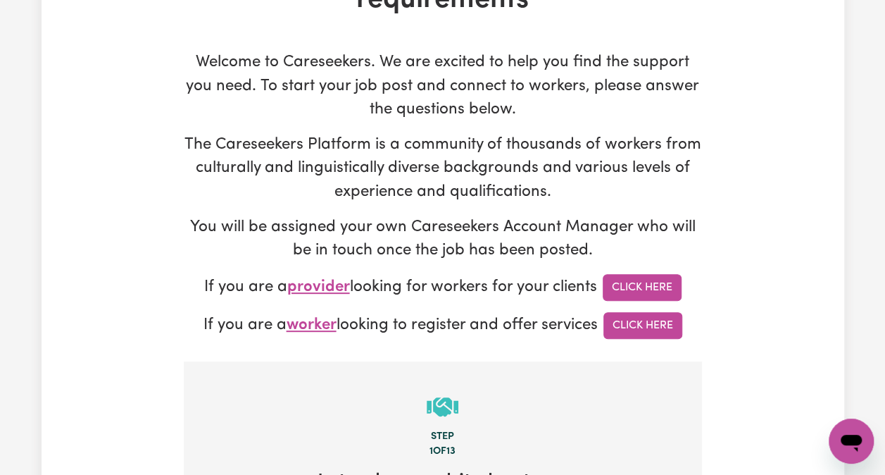
scroll to position [141, 0]
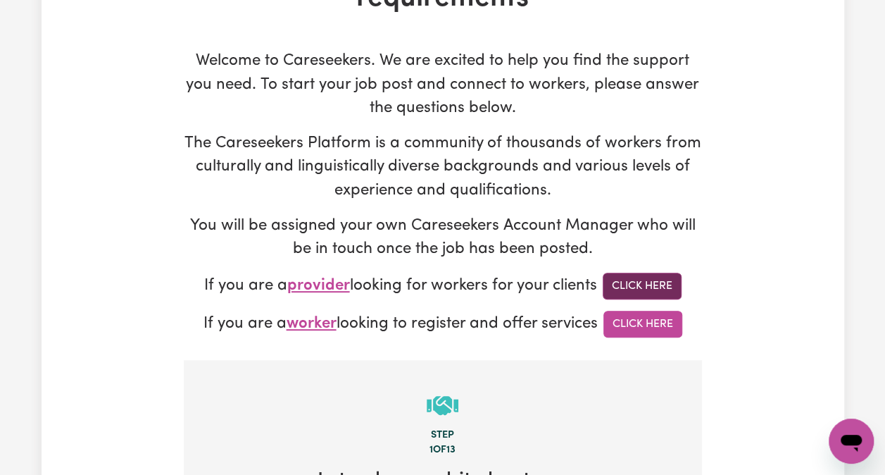
click at [627, 284] on link "Click Here" at bounding box center [642, 286] width 79 height 27
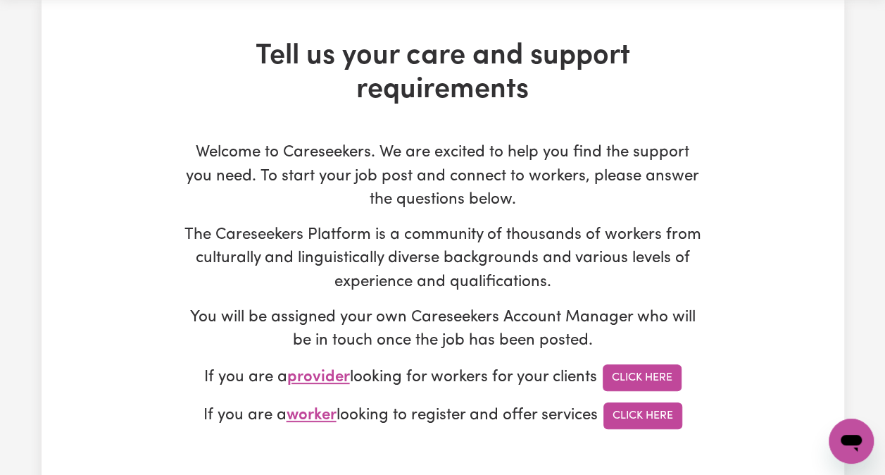
scroll to position [0, 0]
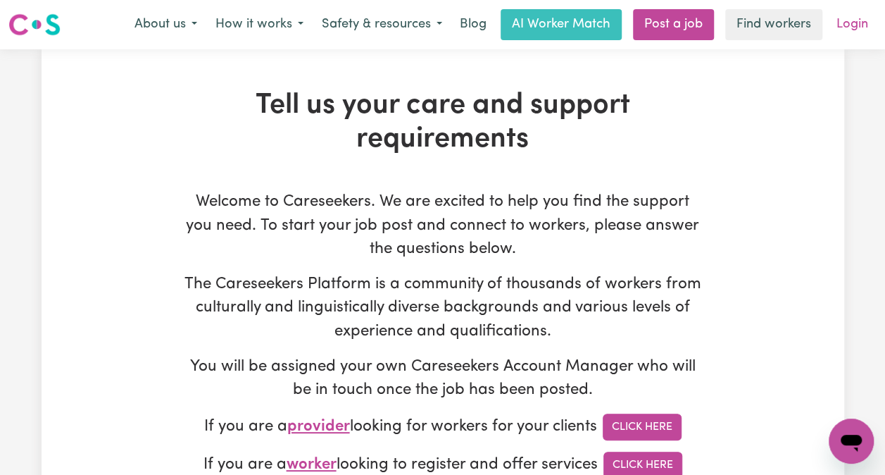
click at [849, 22] on link "Login" at bounding box center [852, 24] width 49 height 31
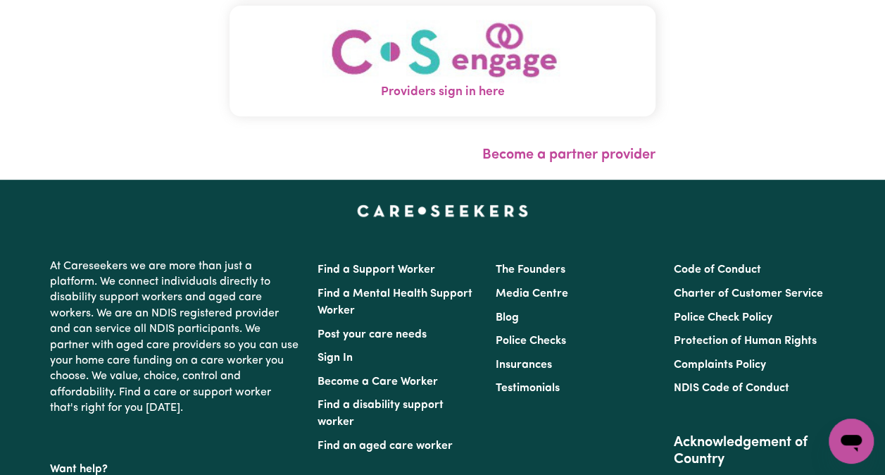
scroll to position [282, 0]
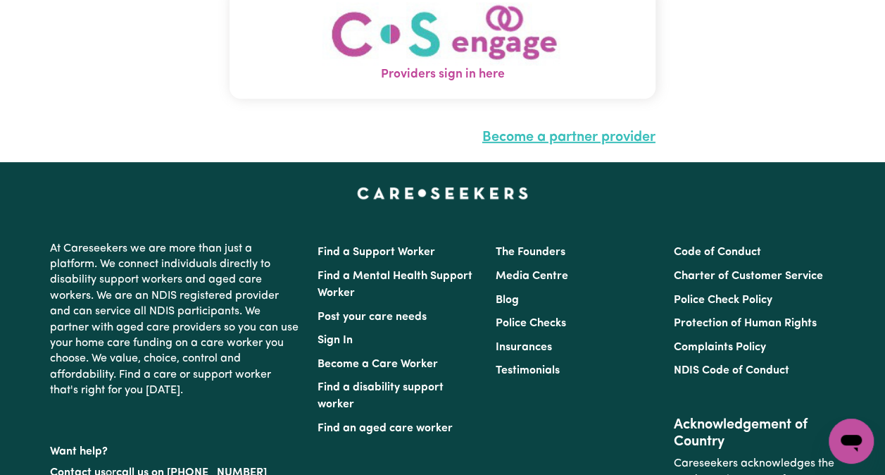
click at [604, 144] on link "Become a partner provider" at bounding box center [568, 137] width 173 height 14
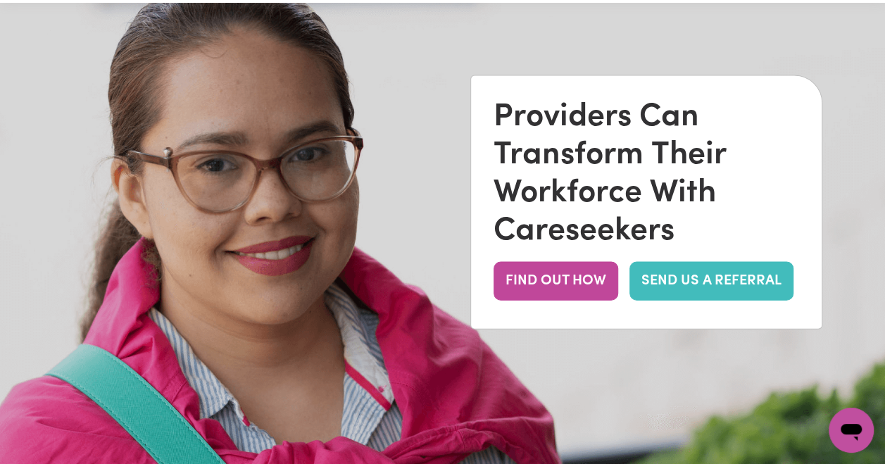
scroll to position [141, 0]
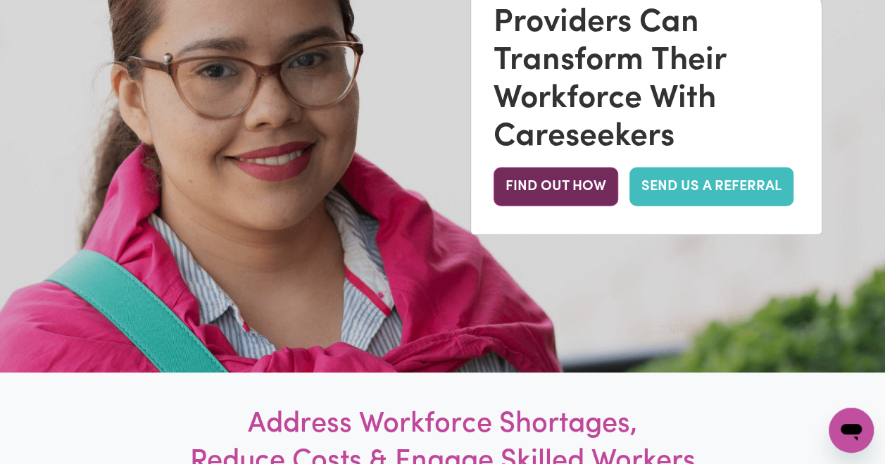
click at [586, 191] on button "FIND OUT HOW" at bounding box center [556, 187] width 125 height 39
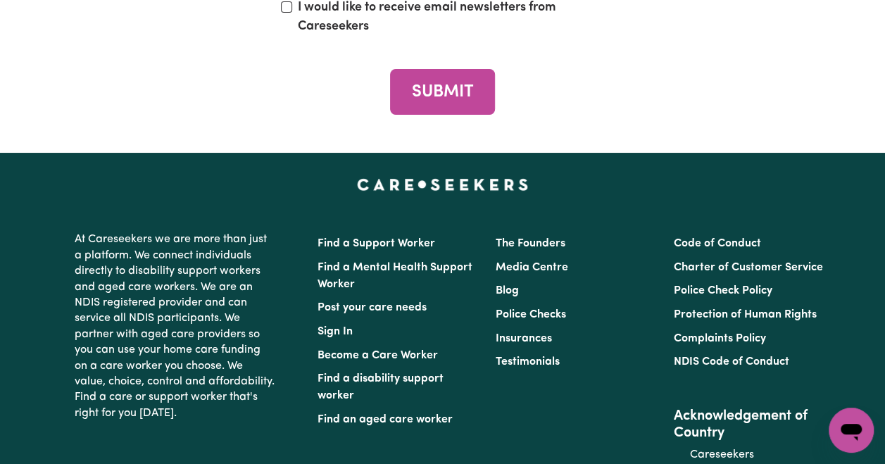
scroll to position [5371, 0]
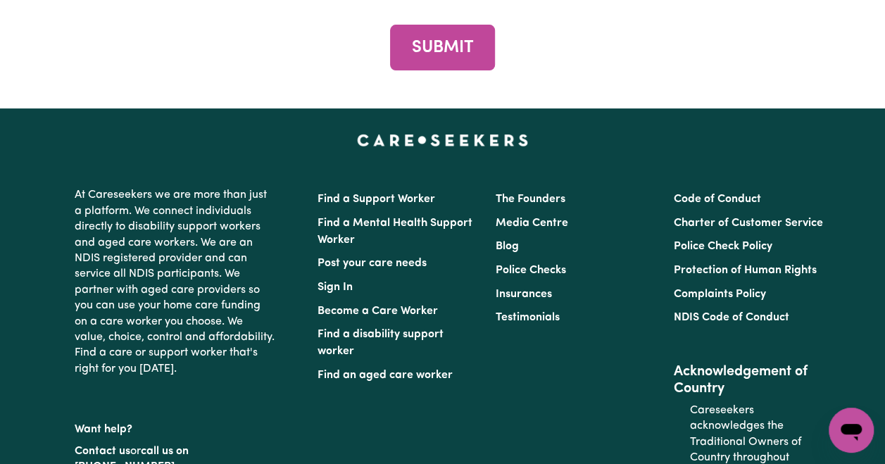
scroll to position [5397, 0]
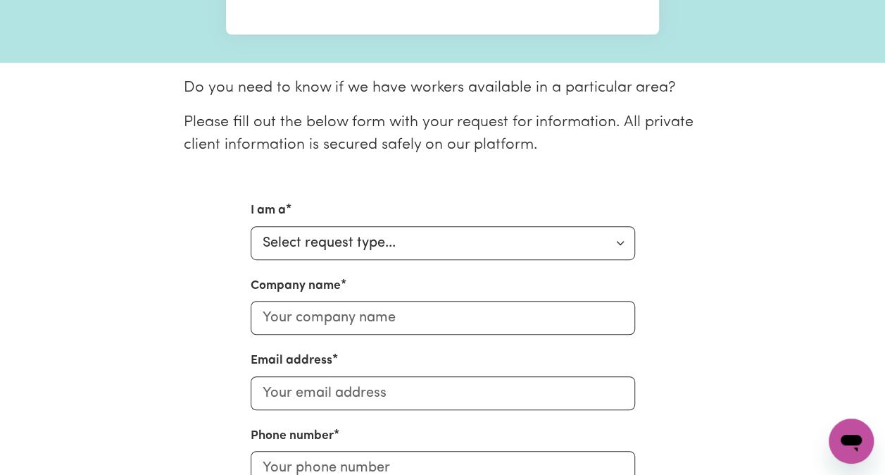
scroll to position [352, 0]
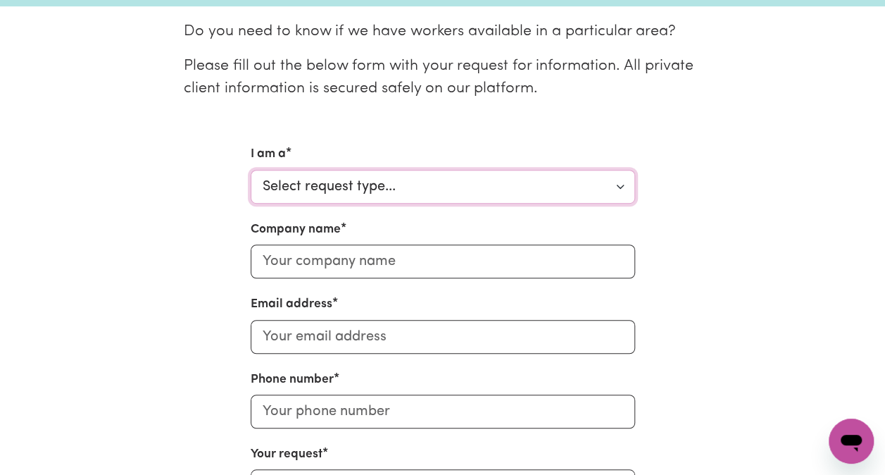
click at [475, 184] on select "Select request type... Individual looking for care and support for myself and m…" at bounding box center [443, 187] width 384 height 34
click at [251, 170] on select "Select request type... Individual looking for care and support for myself and m…" at bounding box center [443, 187] width 384 height 34
click at [626, 186] on select "Select request type... Individual looking for care and support for myself and m…" at bounding box center [443, 187] width 384 height 34
select select "Support Coordinator"
click at [251, 170] on select "Select request type... Individual looking for care and support for myself and m…" at bounding box center [443, 187] width 384 height 34
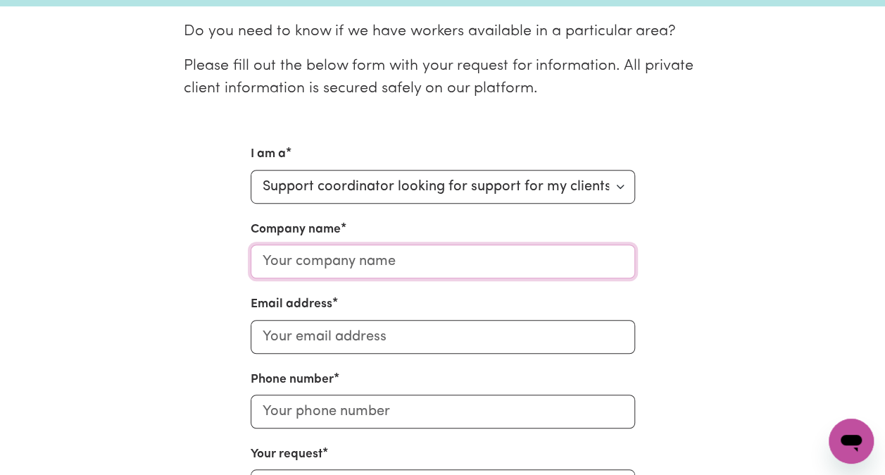
click at [467, 264] on input "Company name" at bounding box center [443, 261] width 384 height 34
type input "PACIFIC CARE AND SUPPORT SERVICES"
type input "[EMAIL_ADDRESS][DOMAIN_NAME]"
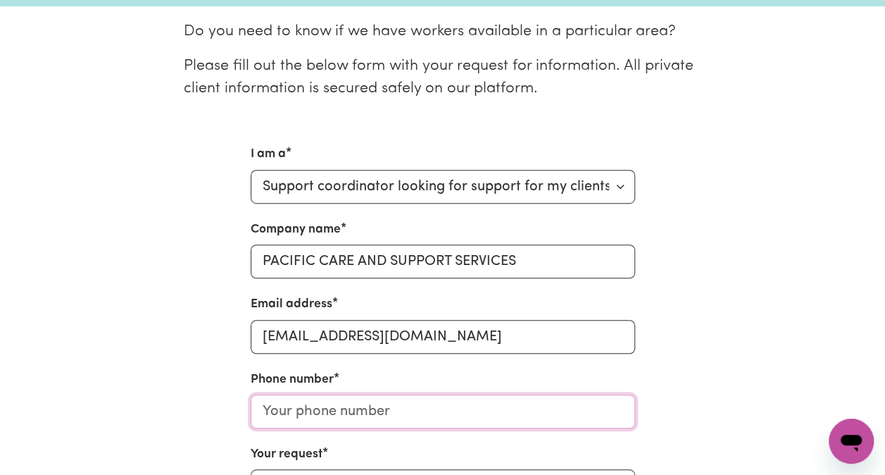
type input "0431641270"
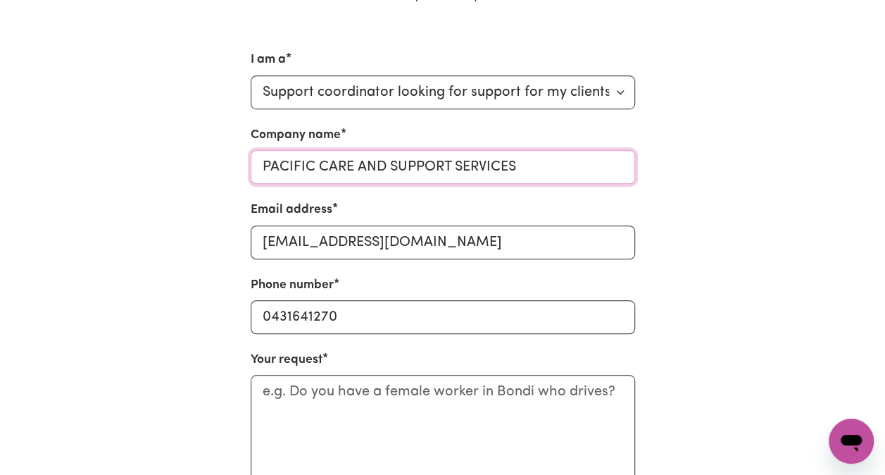
scroll to position [493, 0]
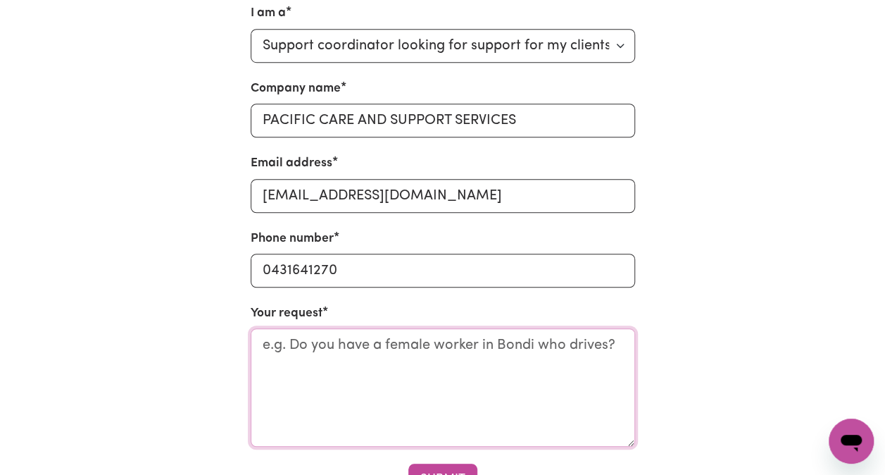
click at [341, 349] on textarea "Your request" at bounding box center [443, 387] width 384 height 118
click at [378, 348] on textarea "Need to take patcipant to appointments" at bounding box center [443, 387] width 384 height 118
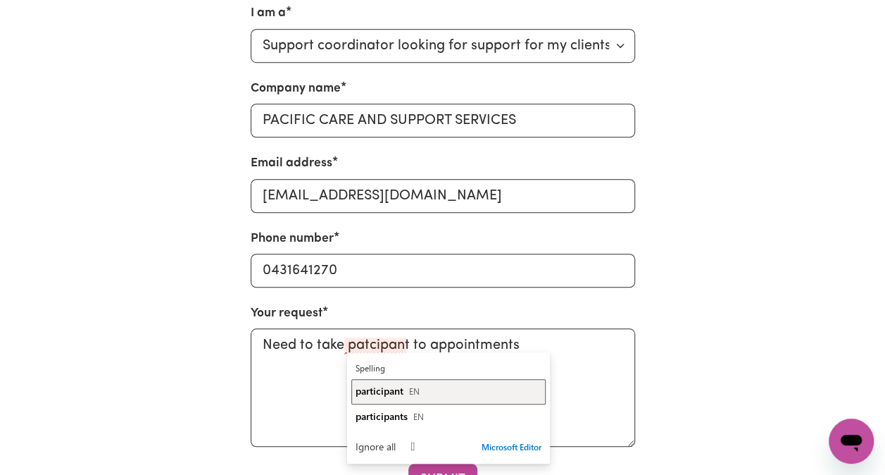
click at [384, 384] on span "participant" at bounding box center [380, 390] width 48 height 13
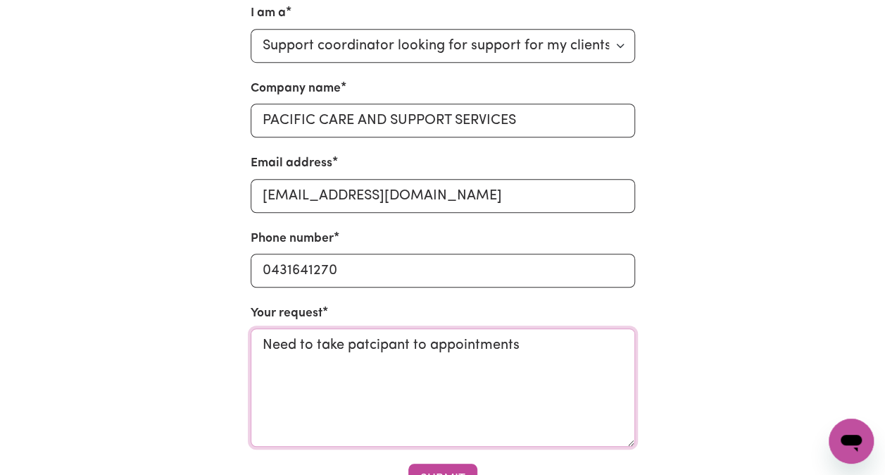
click at [295, 346] on textarea "Need to take participant to appointments" at bounding box center [443, 387] width 384 height 118
click at [541, 349] on textarea "nitially to take participant to appointments" at bounding box center [443, 387] width 384 height 118
click at [263, 343] on textarea "nitially to take participant to appointments , walks, meal prep." at bounding box center [443, 387] width 384 height 118
click at [342, 373] on textarea "Initially to take participant to appointments , walks, meal prep." at bounding box center [443, 387] width 384 height 118
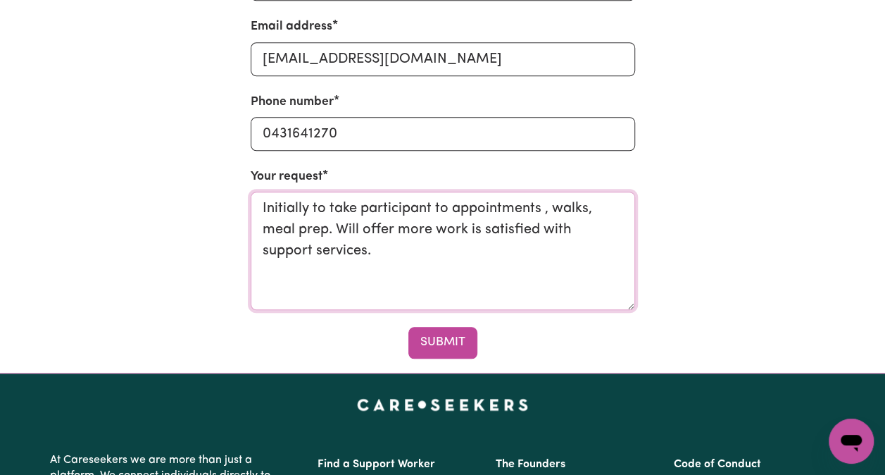
scroll to position [634, 0]
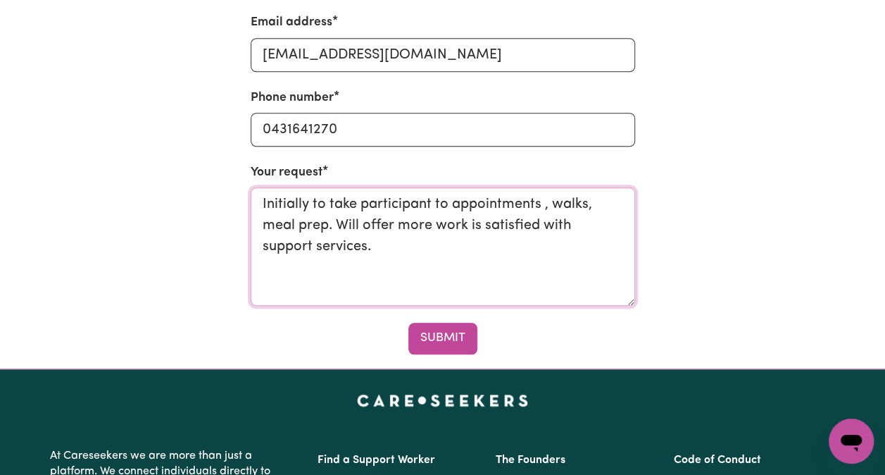
type textarea "Initially to take participant to appointments , walks, meal prep. Will offer mo…"
click at [420, 345] on button "Submit" at bounding box center [442, 338] width 69 height 31
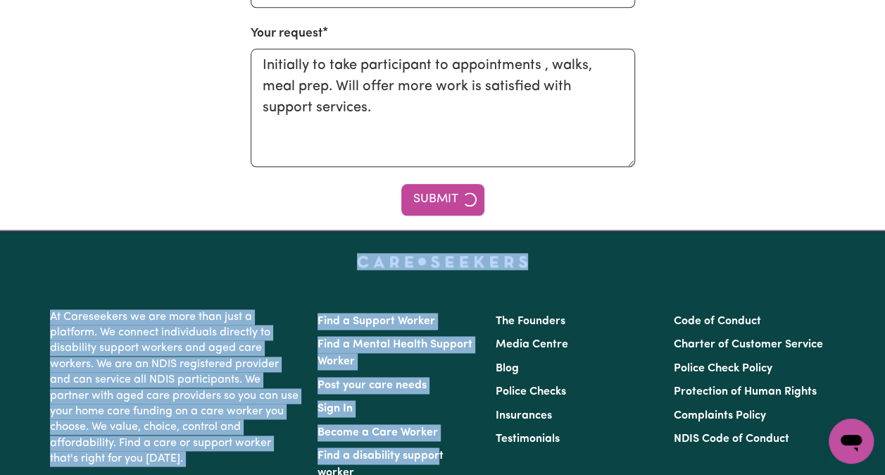
drag, startPoint x: 434, startPoint y: 511, endPoint x: 449, endPoint y: 475, distance: 39.1
click at [449, 474] on html "Menu About us How it works Safety & resources Blog AI Worker Match Post a job F…" at bounding box center [442, 32] width 885 height 1608
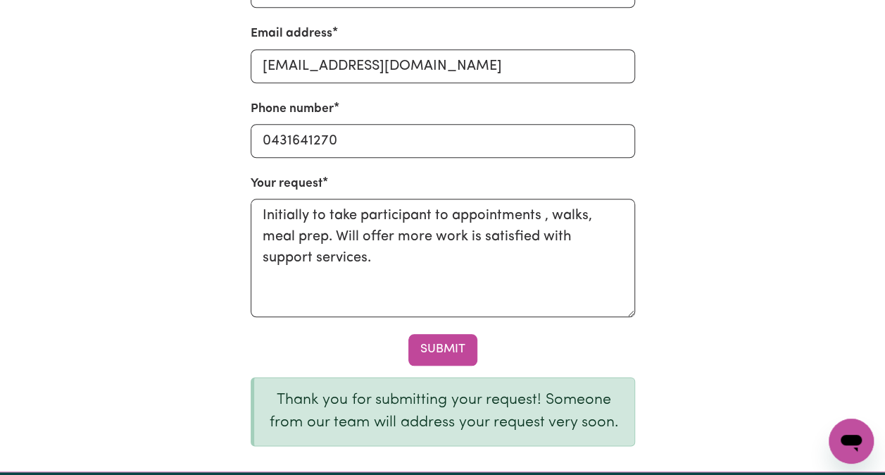
scroll to position [775, 0]
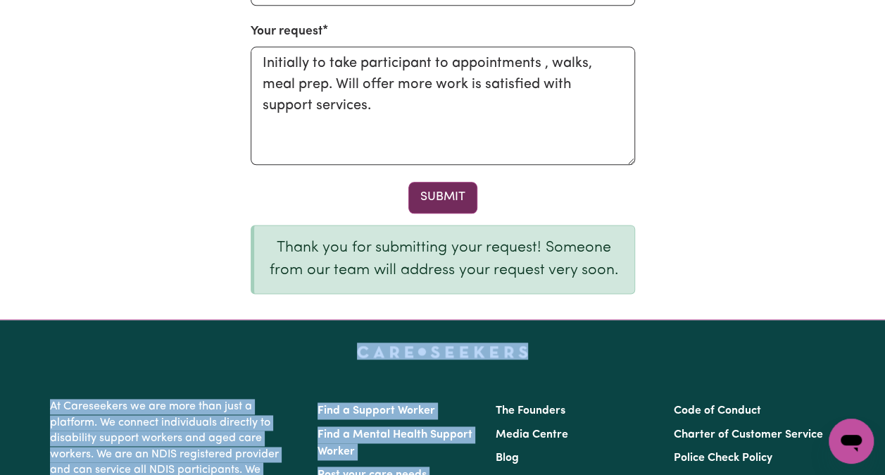
click at [432, 196] on button "Submit" at bounding box center [442, 197] width 69 height 31
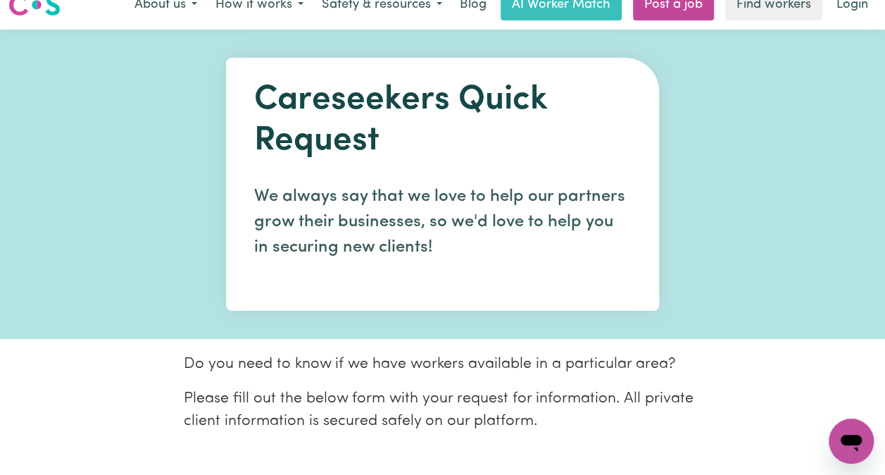
scroll to position [0, 0]
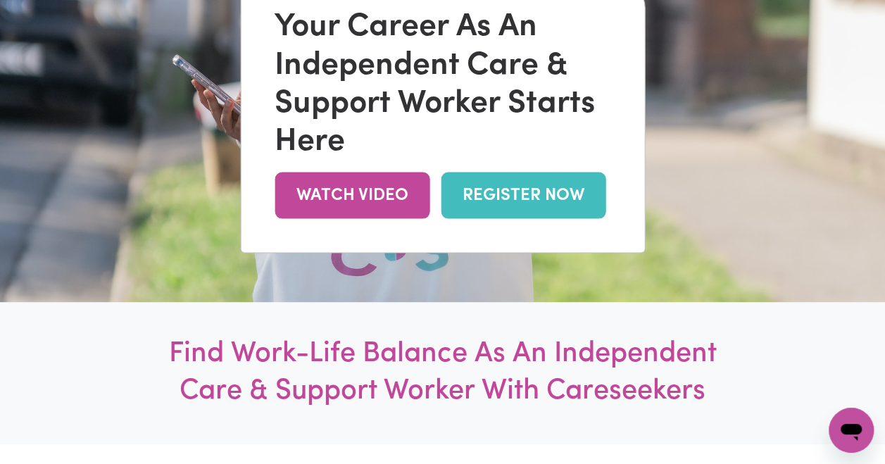
scroll to position [141, 0]
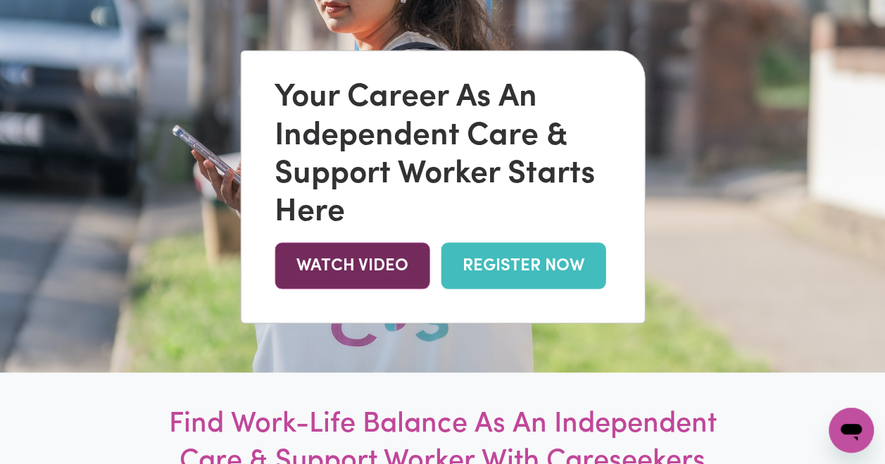
click at [375, 273] on link "WATCH VIDEO" at bounding box center [352, 266] width 155 height 46
